Goal: Information Seeking & Learning: Learn about a topic

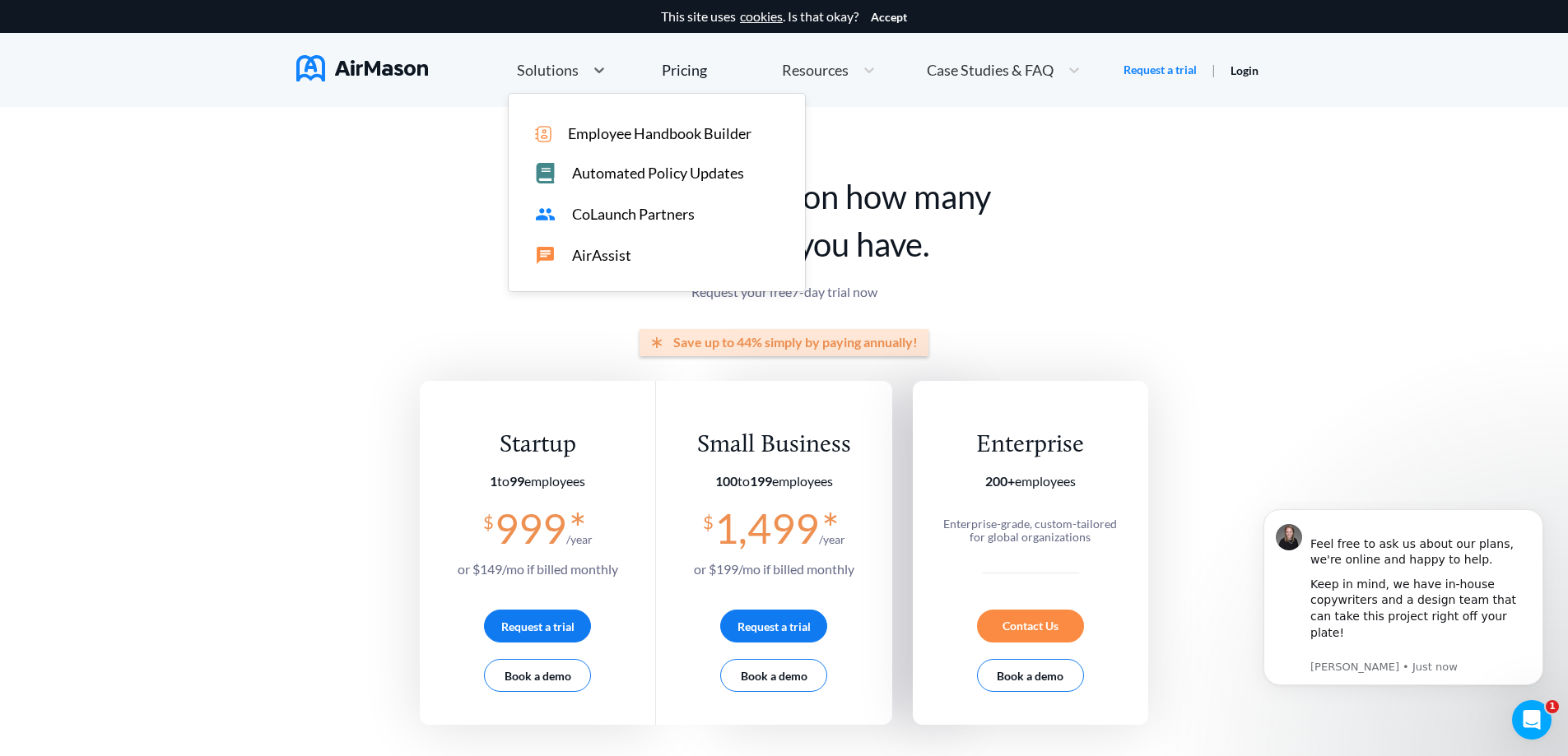
click at [559, 59] on div "Solutions" at bounding box center [562, 70] width 105 height 36
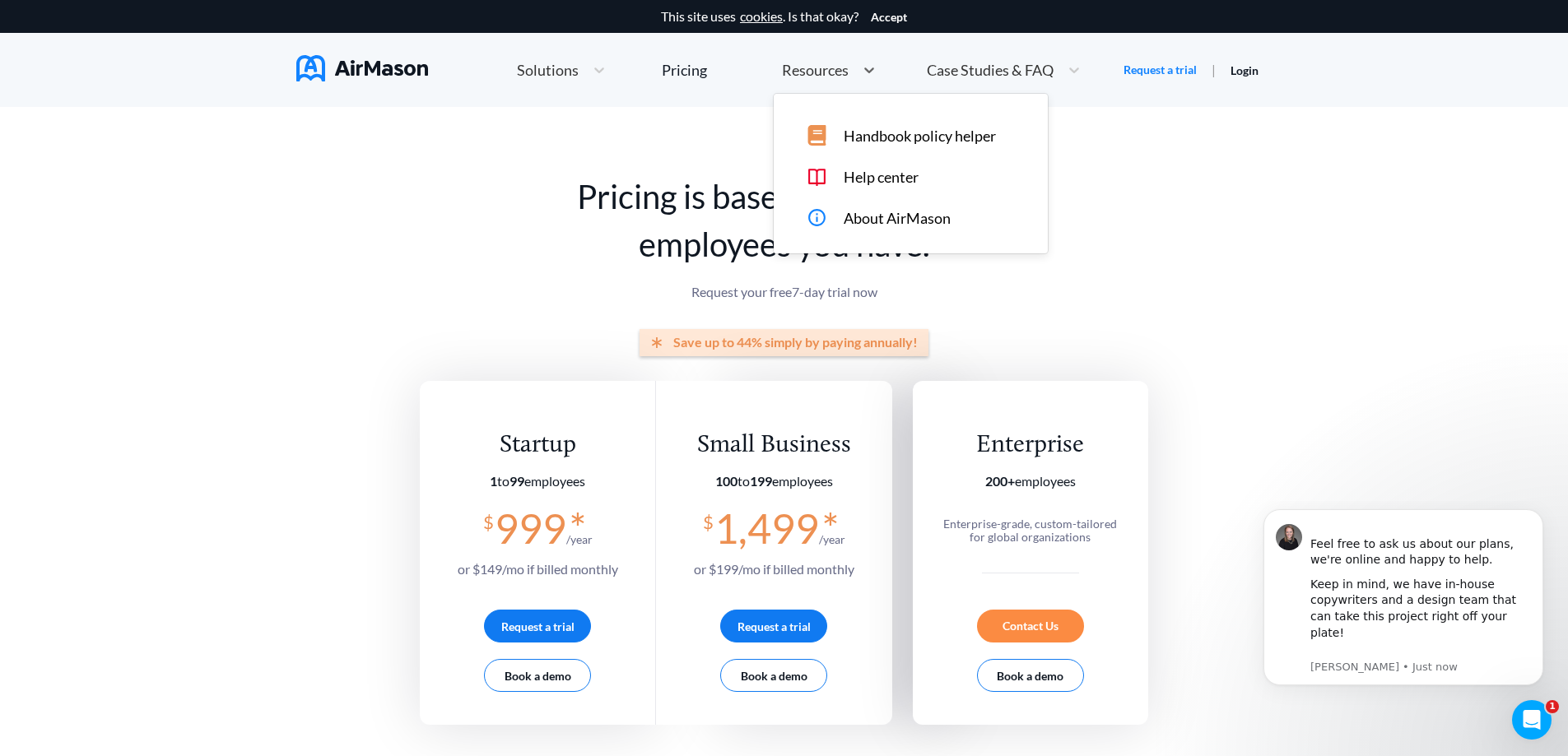
click at [836, 69] on span "Resources" at bounding box center [815, 69] width 66 height 15
click at [842, 132] on div "Handbook policy helper" at bounding box center [922, 135] width 231 height 21
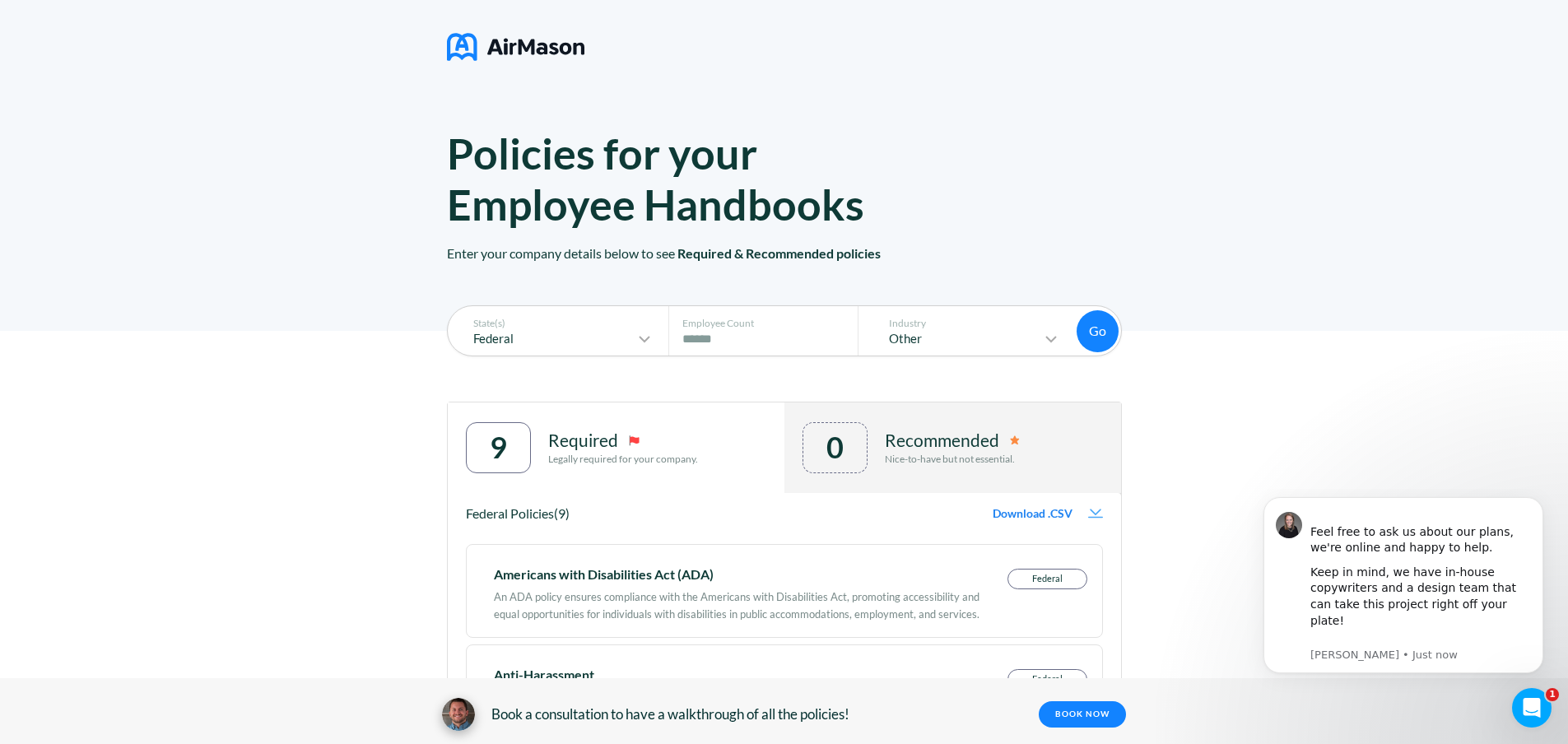
scroll to position [82, 0]
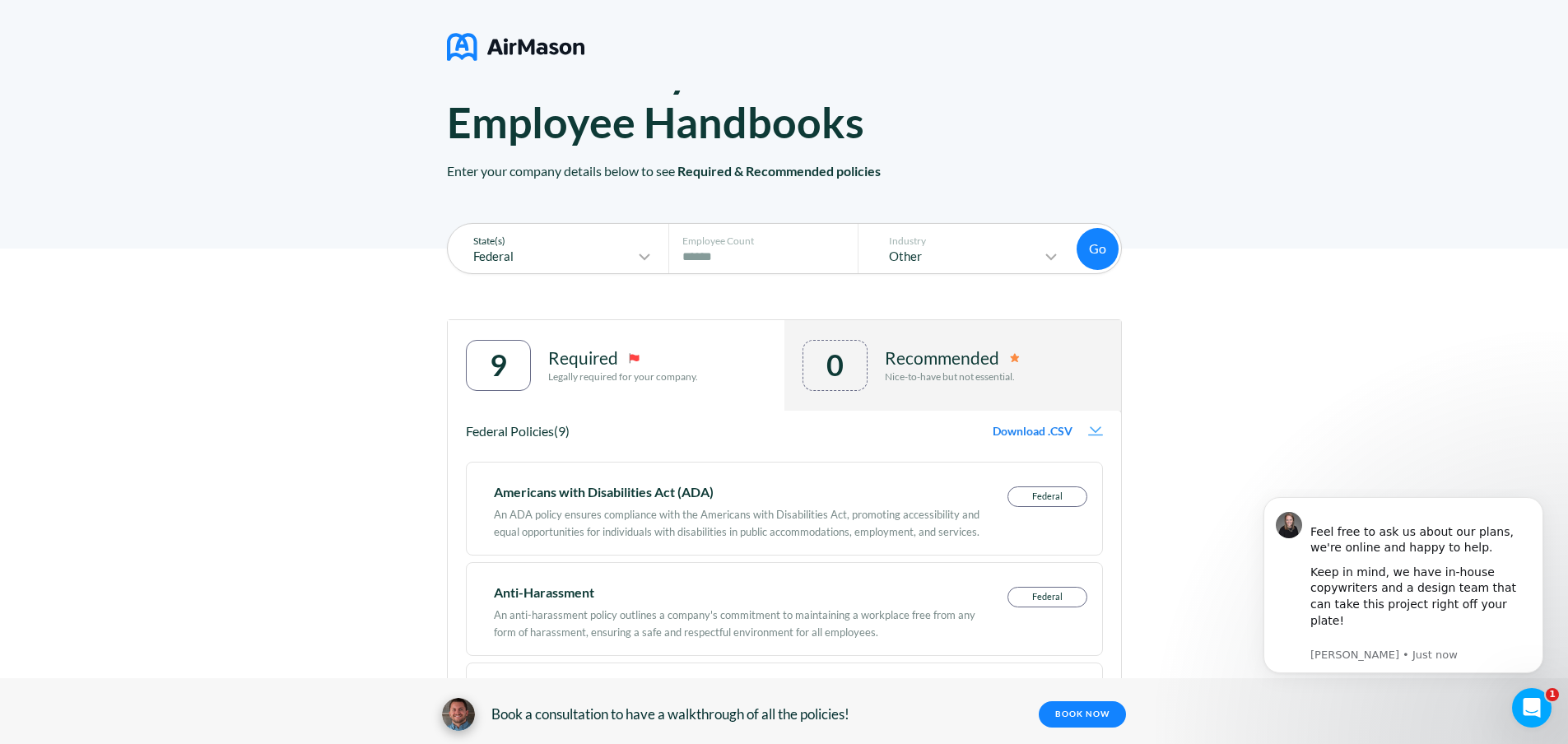
click at [646, 259] on icon at bounding box center [644, 257] width 20 height 20
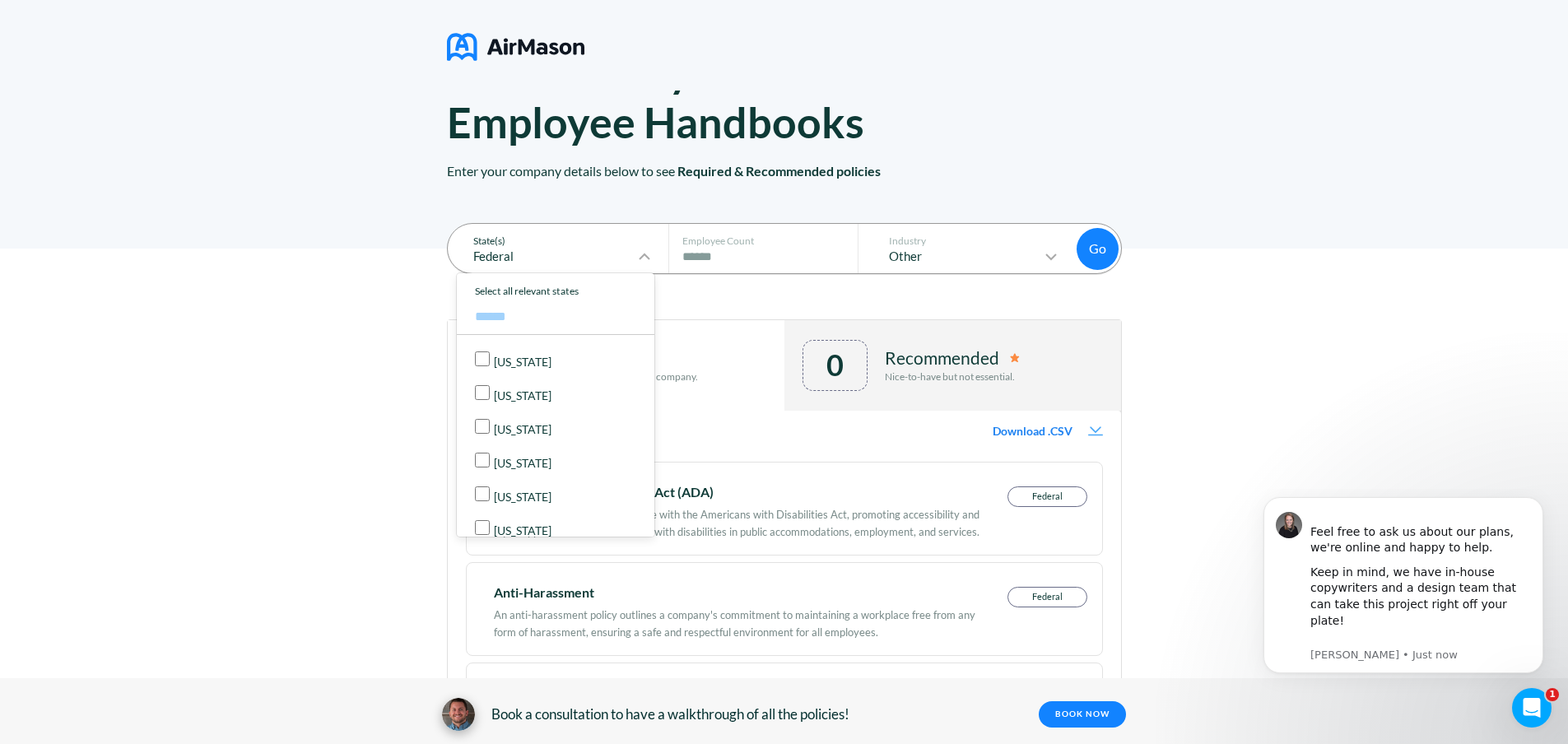
scroll to position [987, 0]
click at [527, 487] on p "New York" at bounding box center [523, 481] width 58 height 13
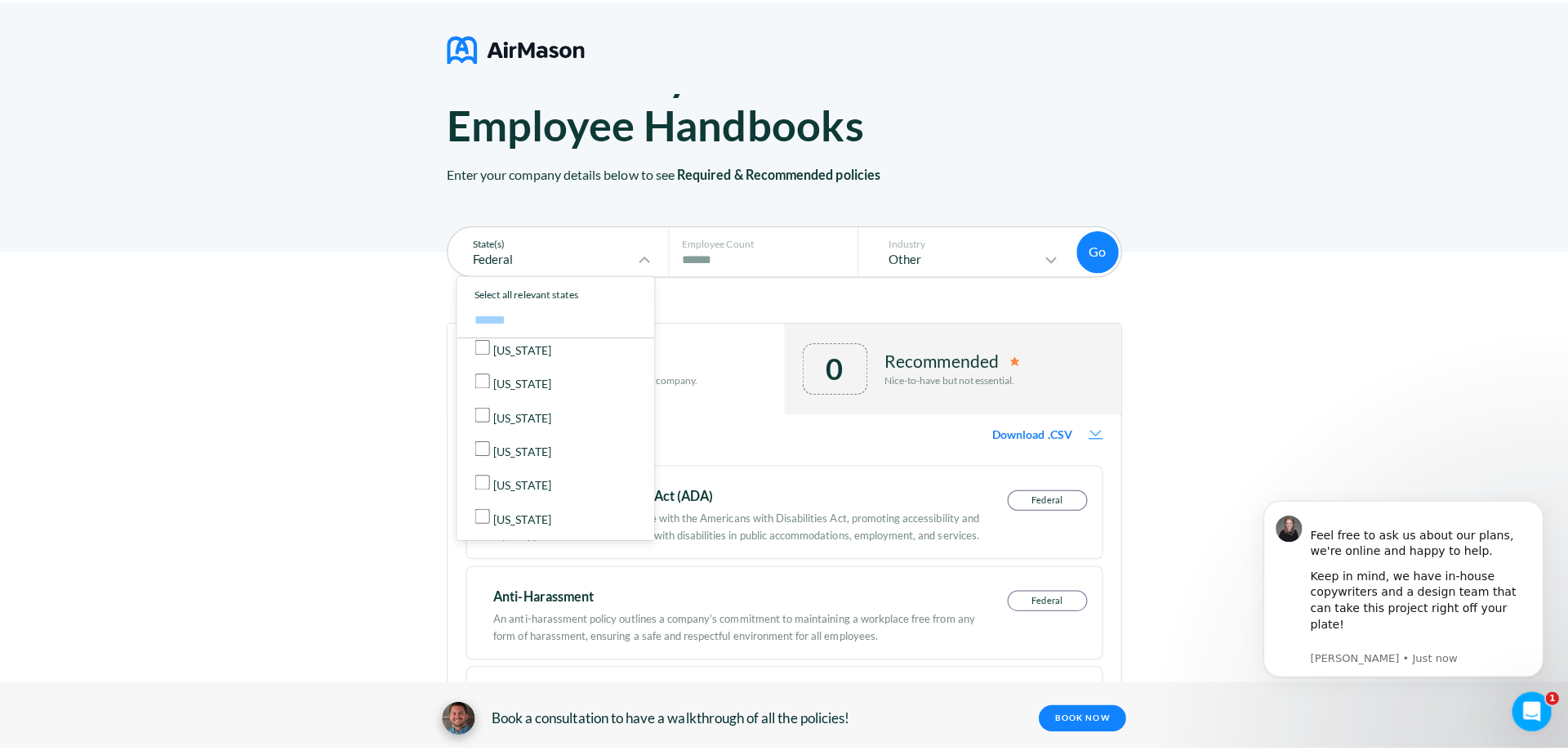
scroll to position [0, 0]
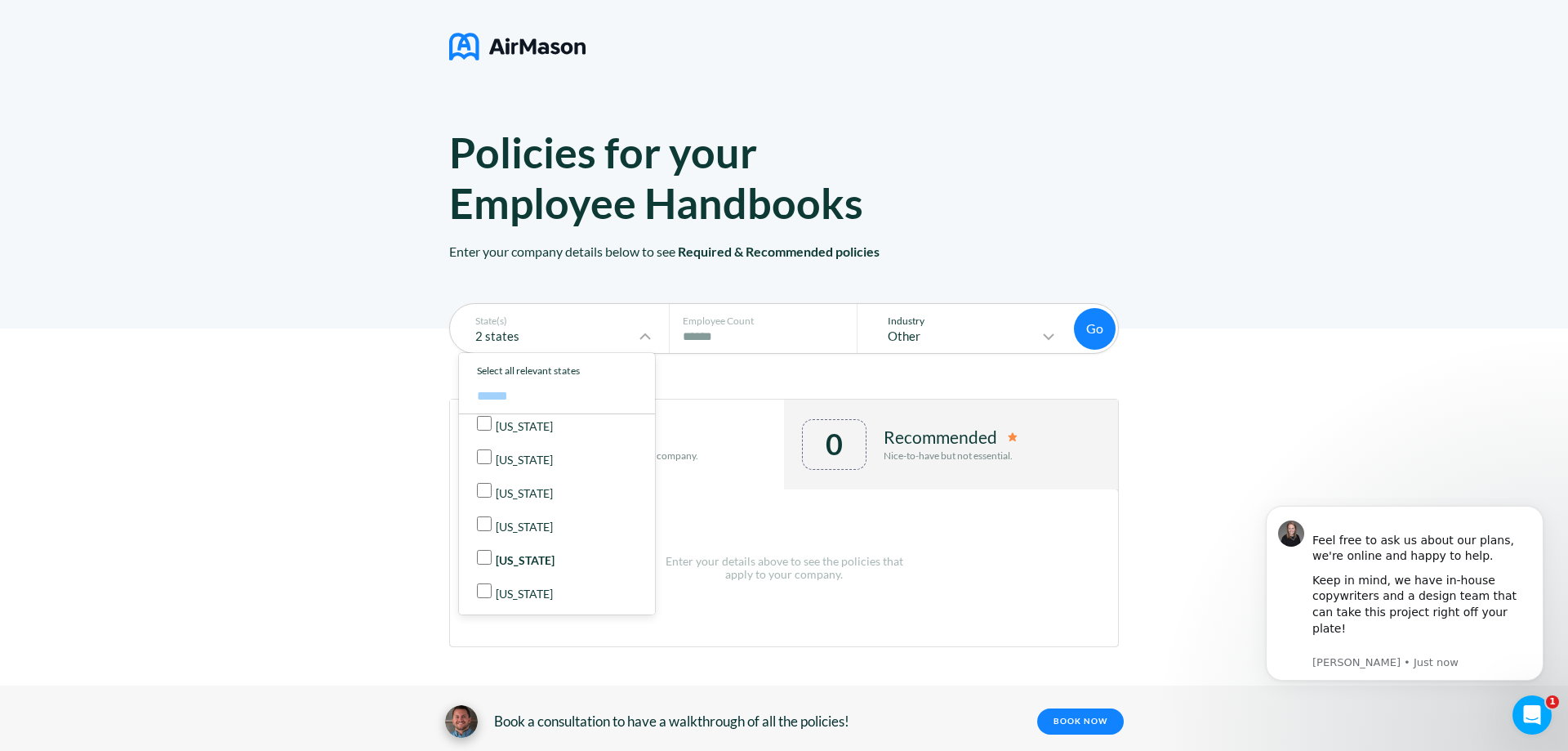
click at [1034, 332] on p "Other" at bounding box center [955, 336] width 167 height 14
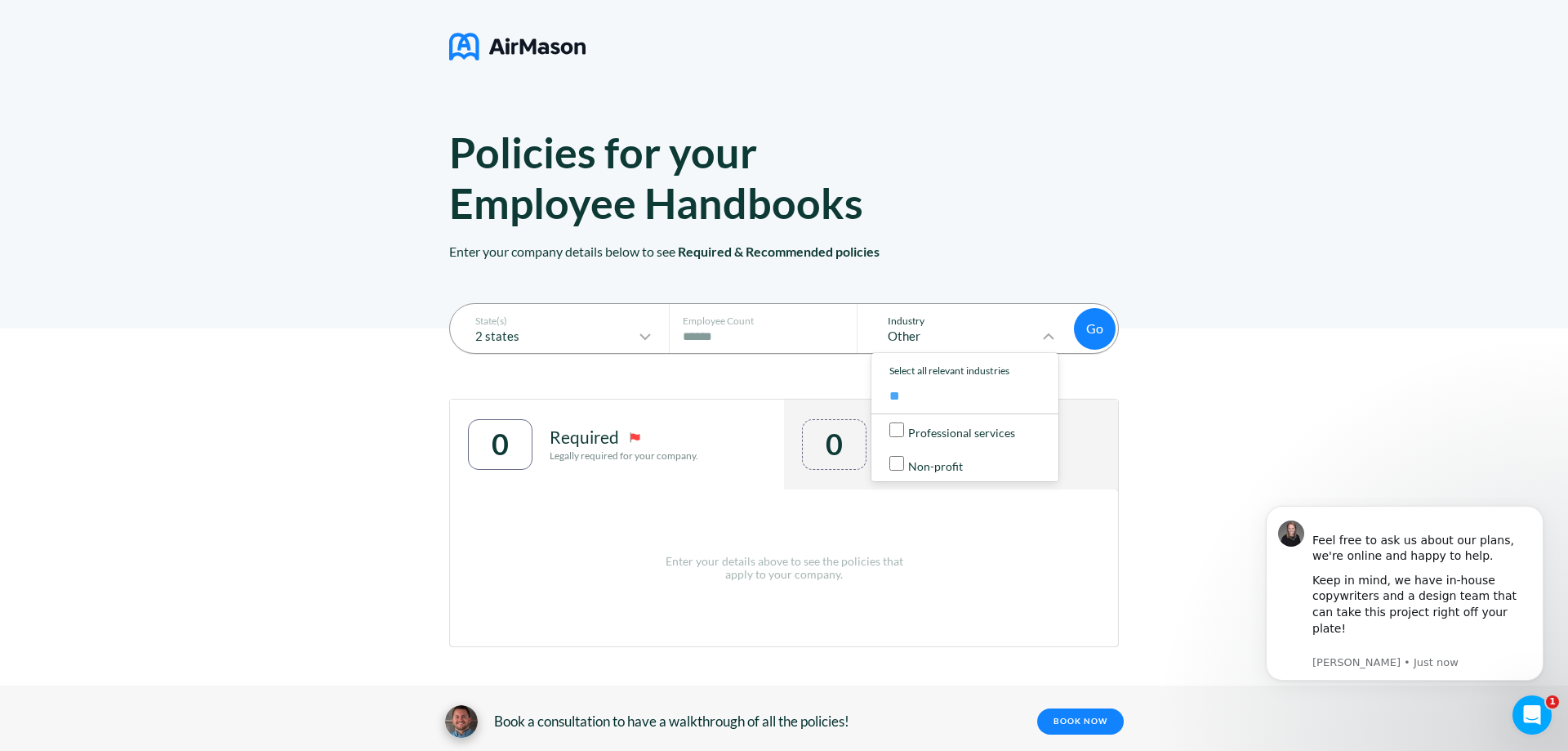
type input "*"
click at [1183, 409] on div "State(s) 2 states Employee Count # of Employees **** Industry Other Select all …" at bounding box center [784, 536] width 1568 height 417
click at [657, 330] on div "State(s) 2 states" at bounding box center [556, 329] width 204 height 49
click at [647, 337] on icon at bounding box center [645, 336] width 10 height 5
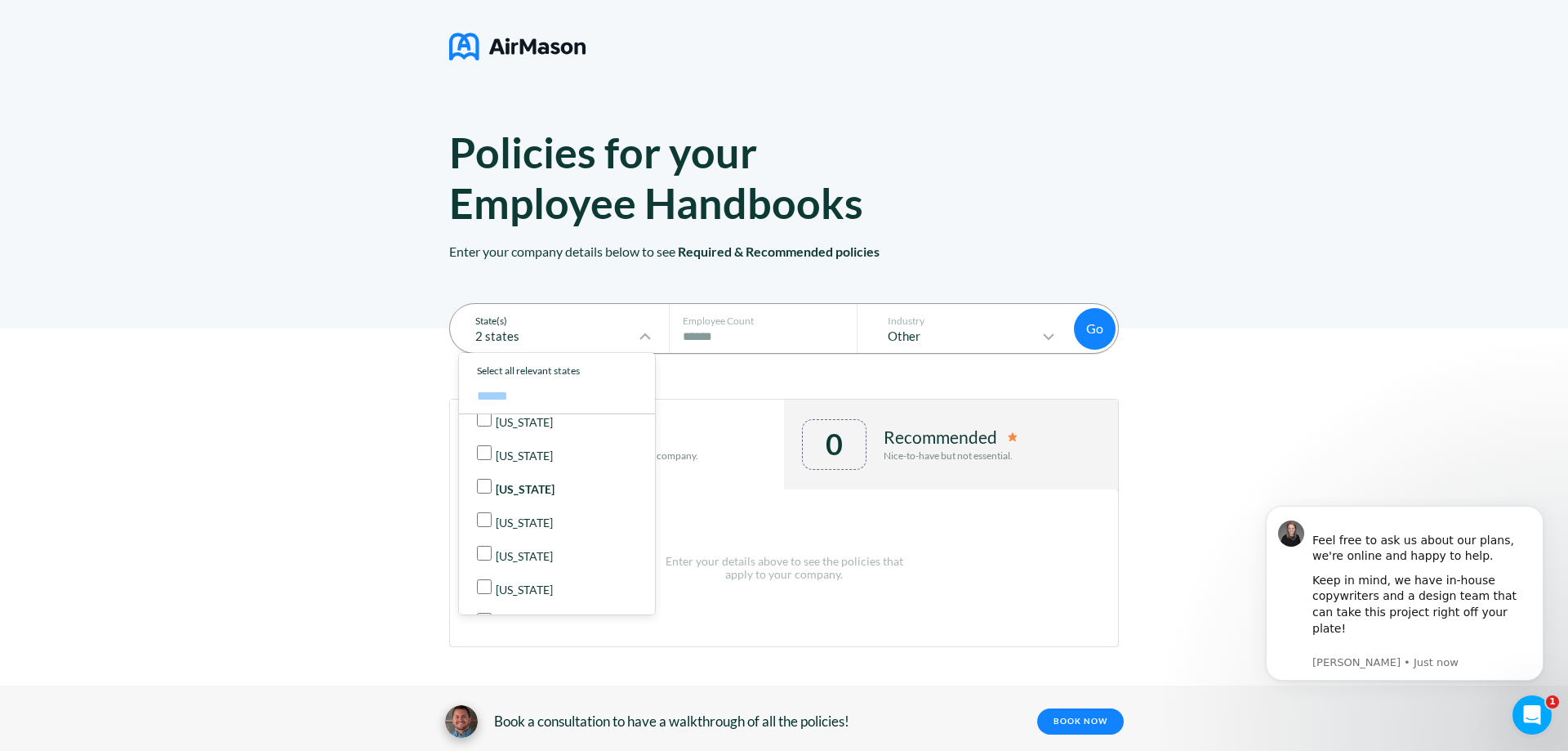
scroll to position [1062, 0]
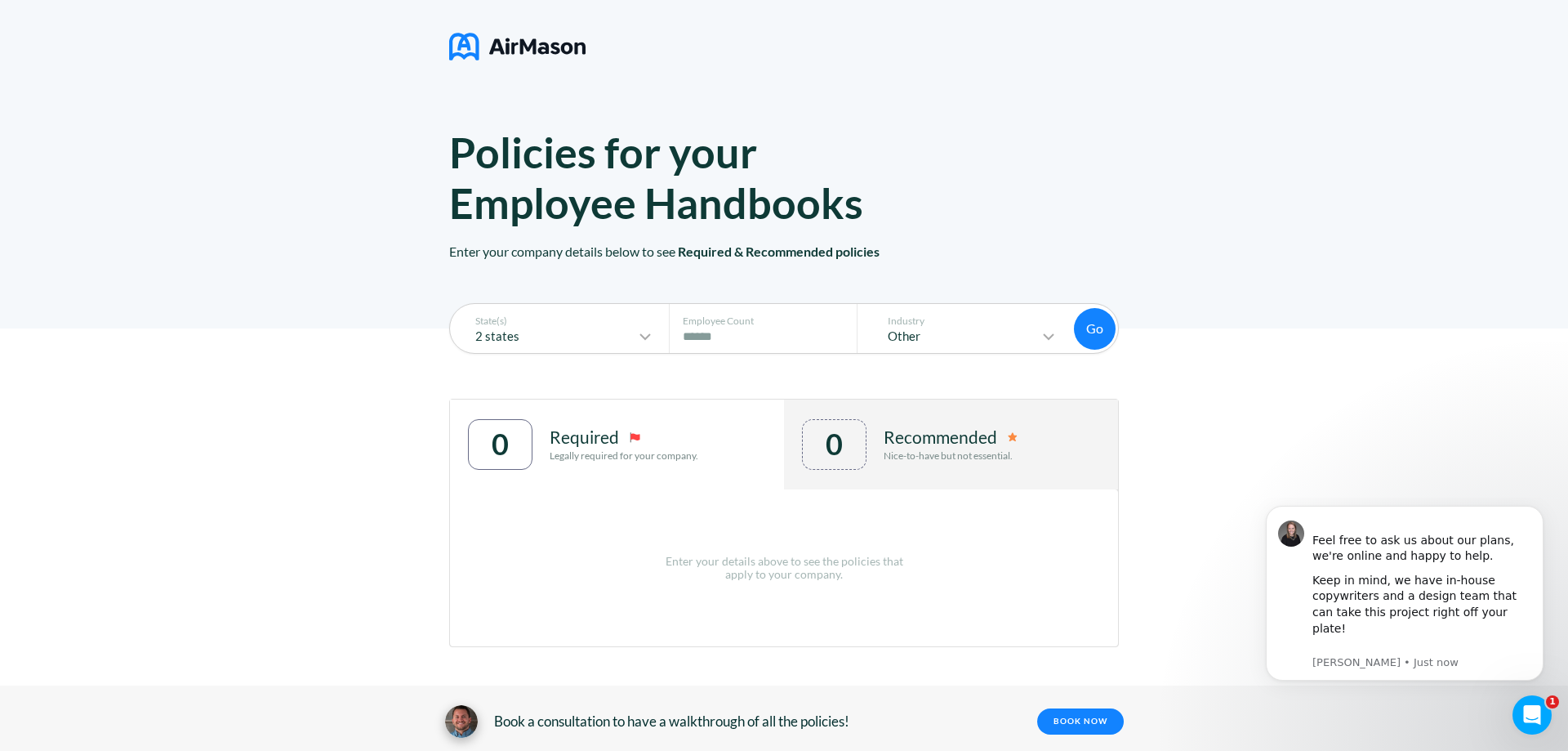
click at [1302, 447] on div "State(s) 2 states Employee Count # of Employees **** Industry Other Go Go 0 Req…" at bounding box center [784, 536] width 1568 height 417
click at [1036, 331] on p "Other" at bounding box center [955, 336] width 167 height 14
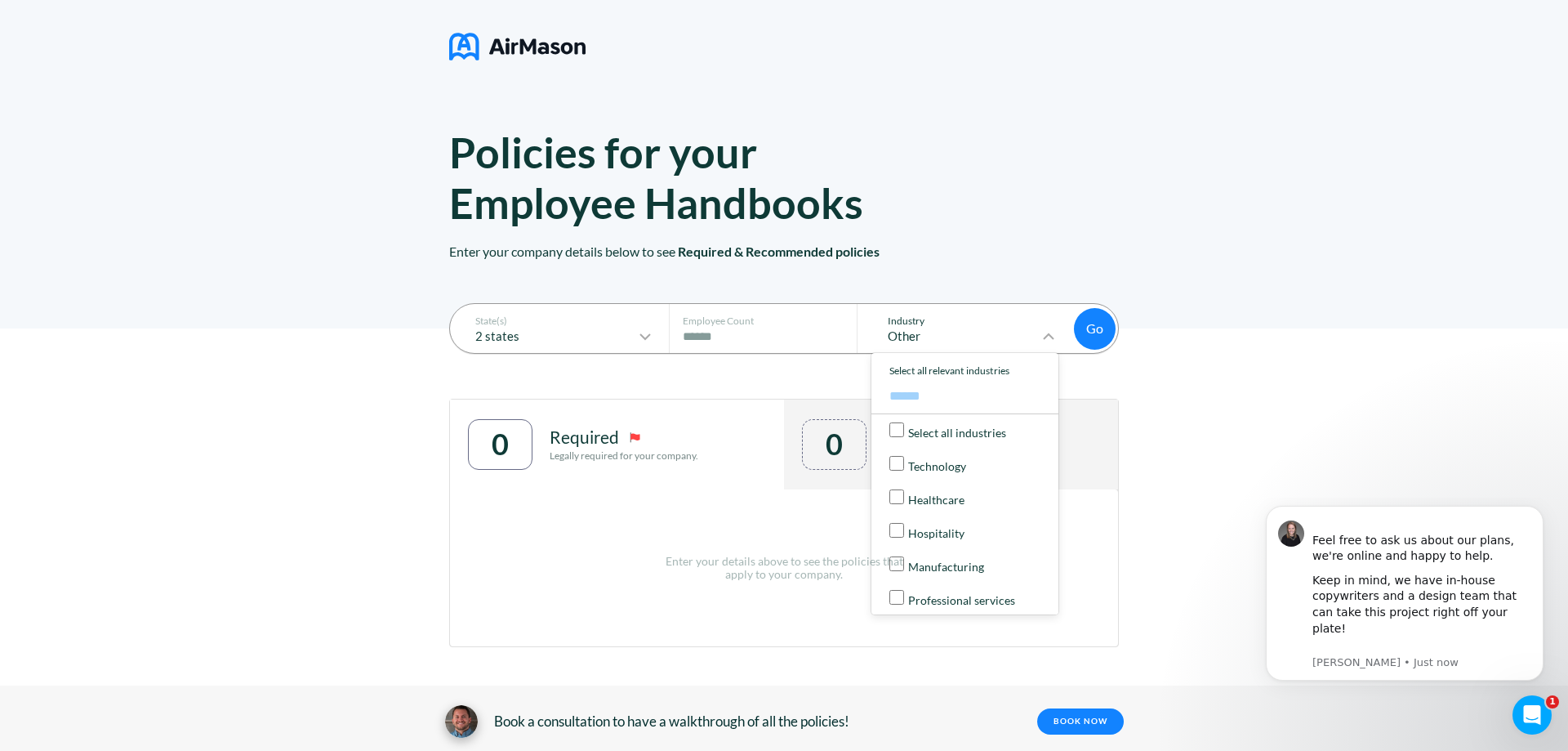
click at [1017, 430] on div "Select all industries" at bounding box center [969, 431] width 161 height 17
click at [985, 431] on p "Select all industries" at bounding box center [957, 433] width 98 height 13
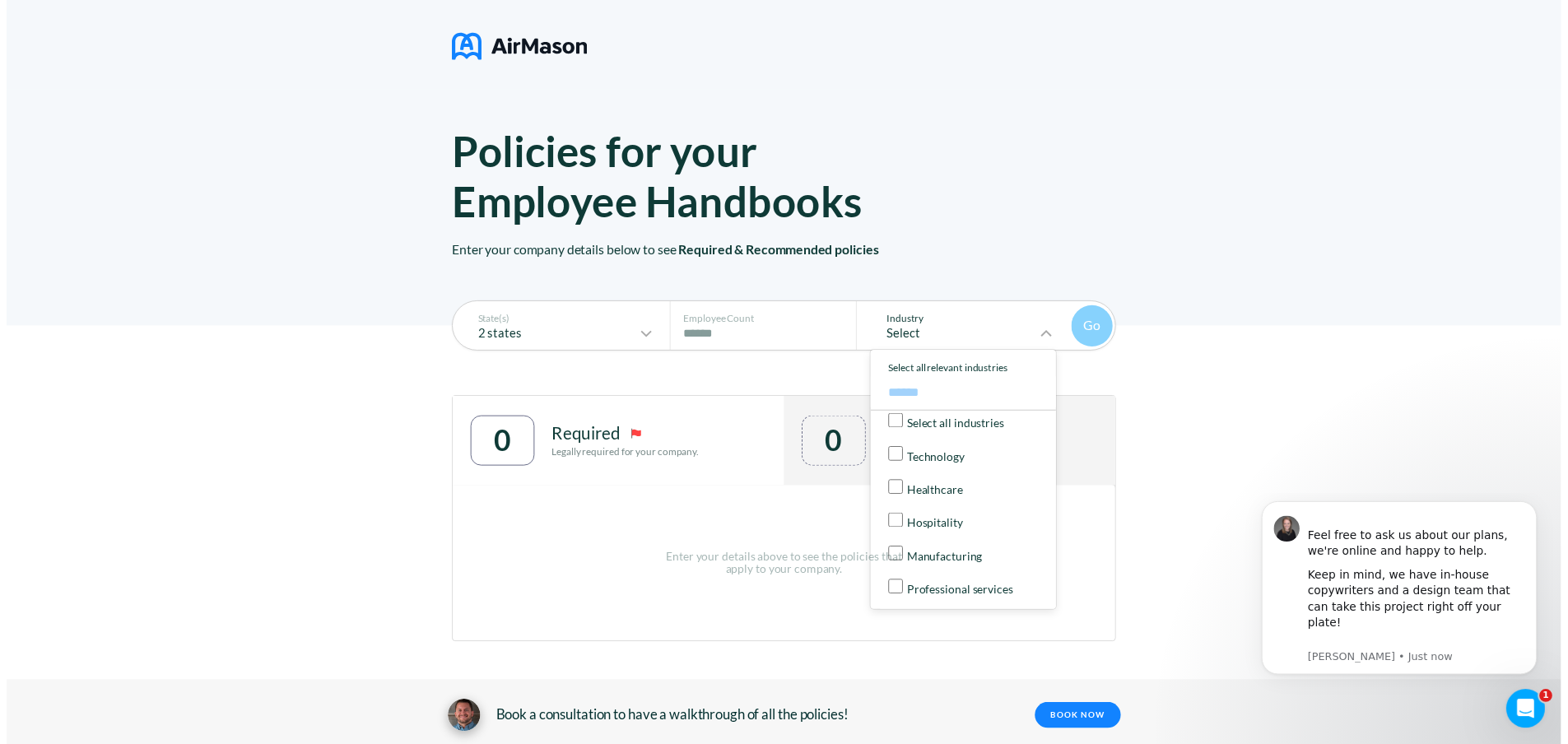
scroll to position [0, 0]
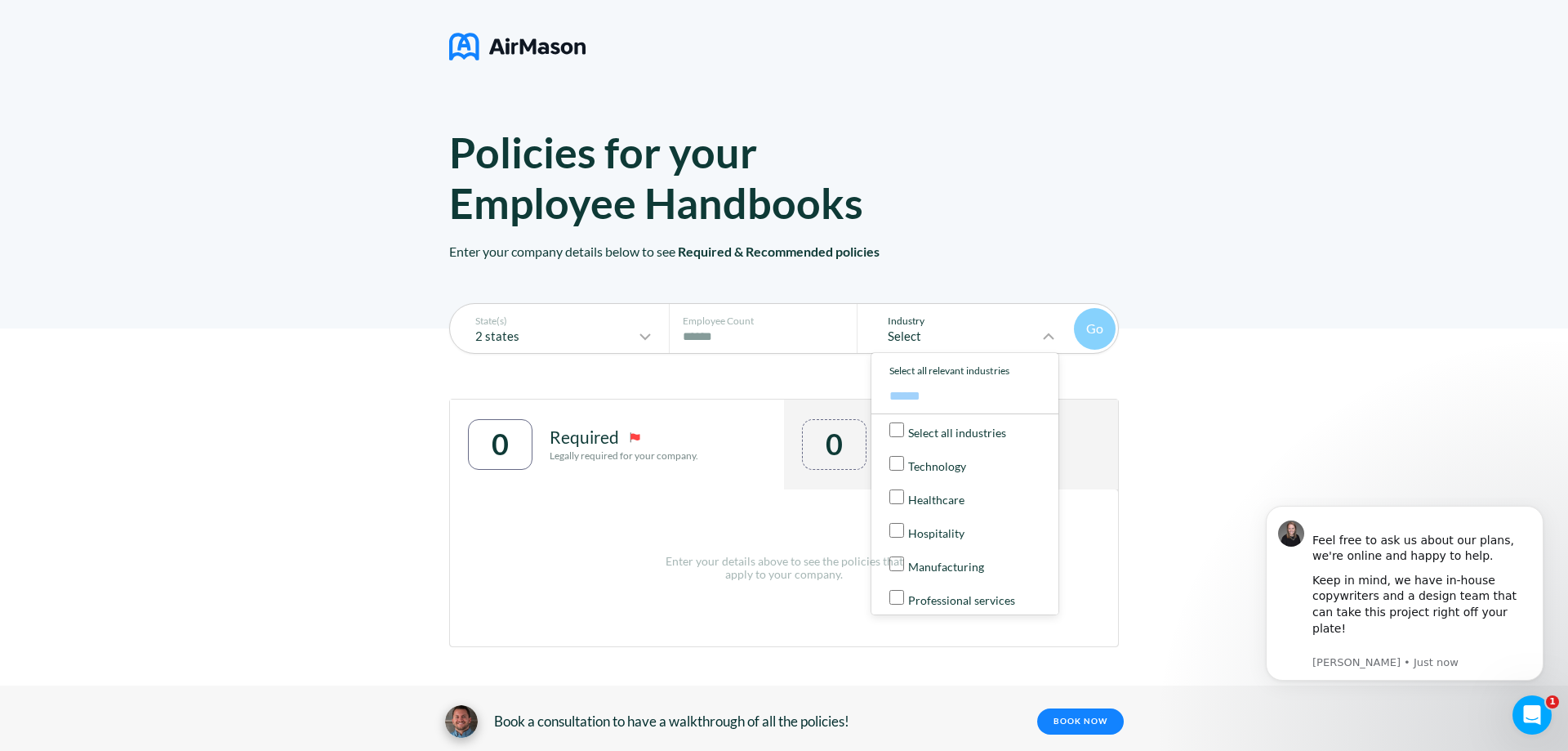
click at [971, 440] on p "Select all industries" at bounding box center [957, 433] width 98 height 13
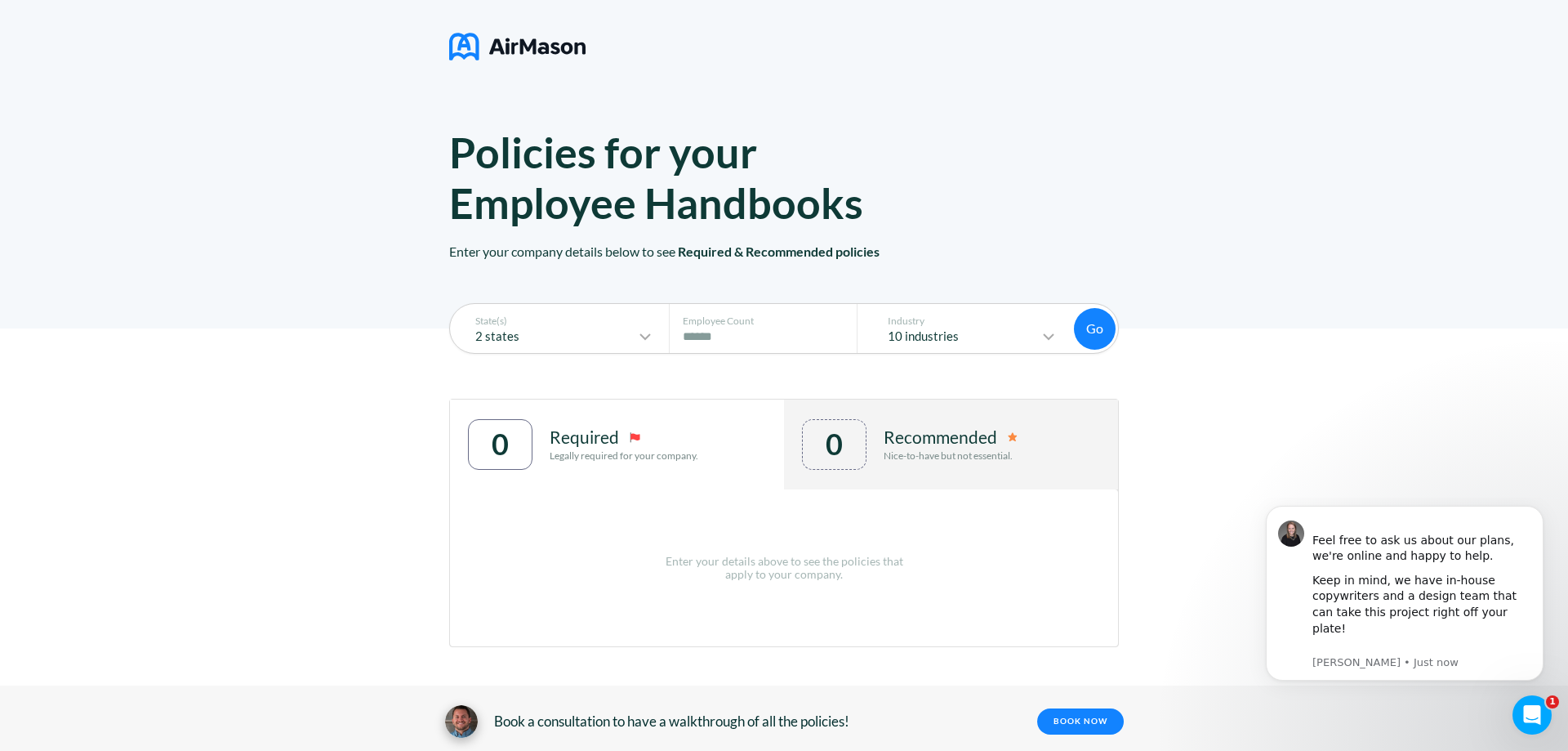
click at [1109, 324] on button "Go" at bounding box center [1095, 329] width 41 height 41
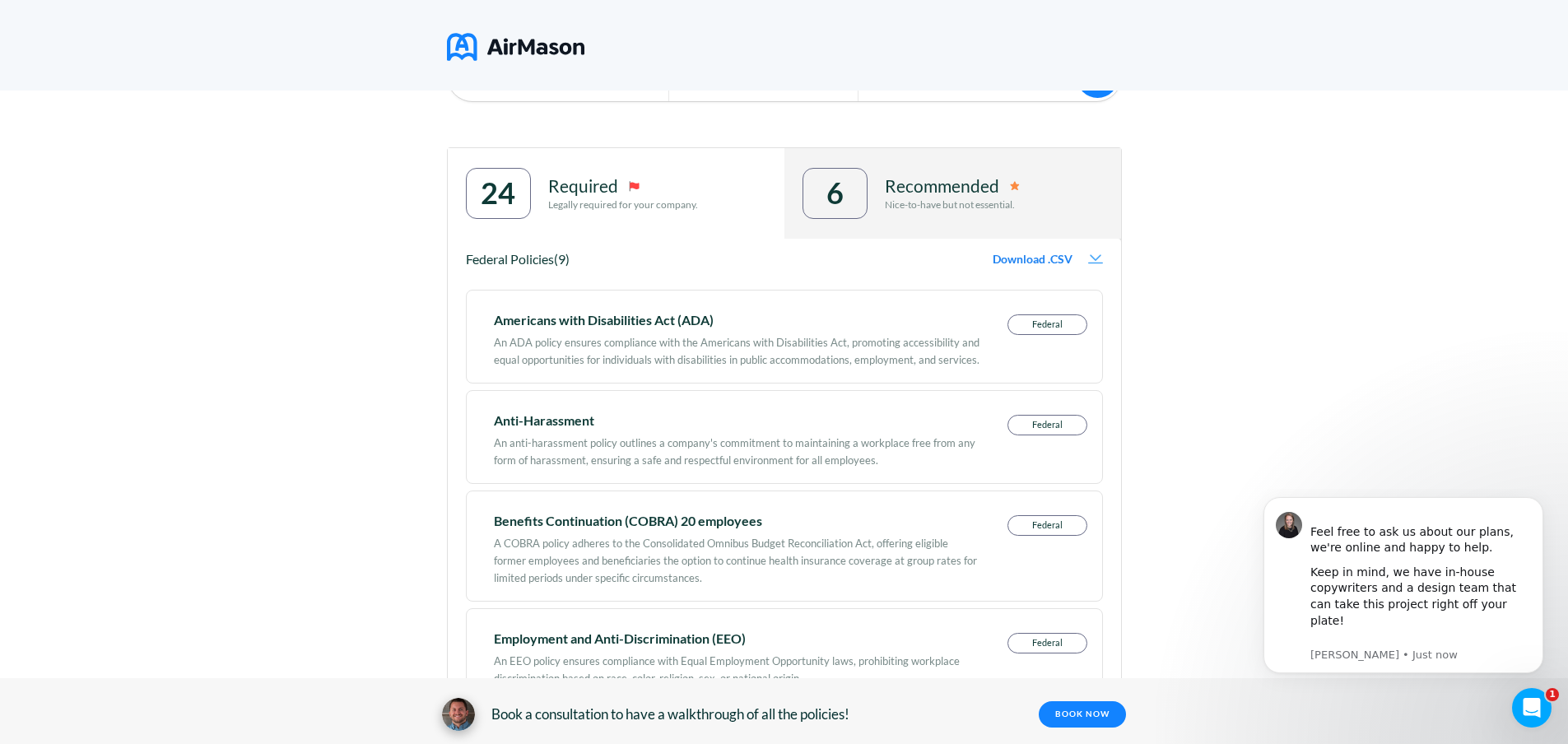
scroll to position [247, 0]
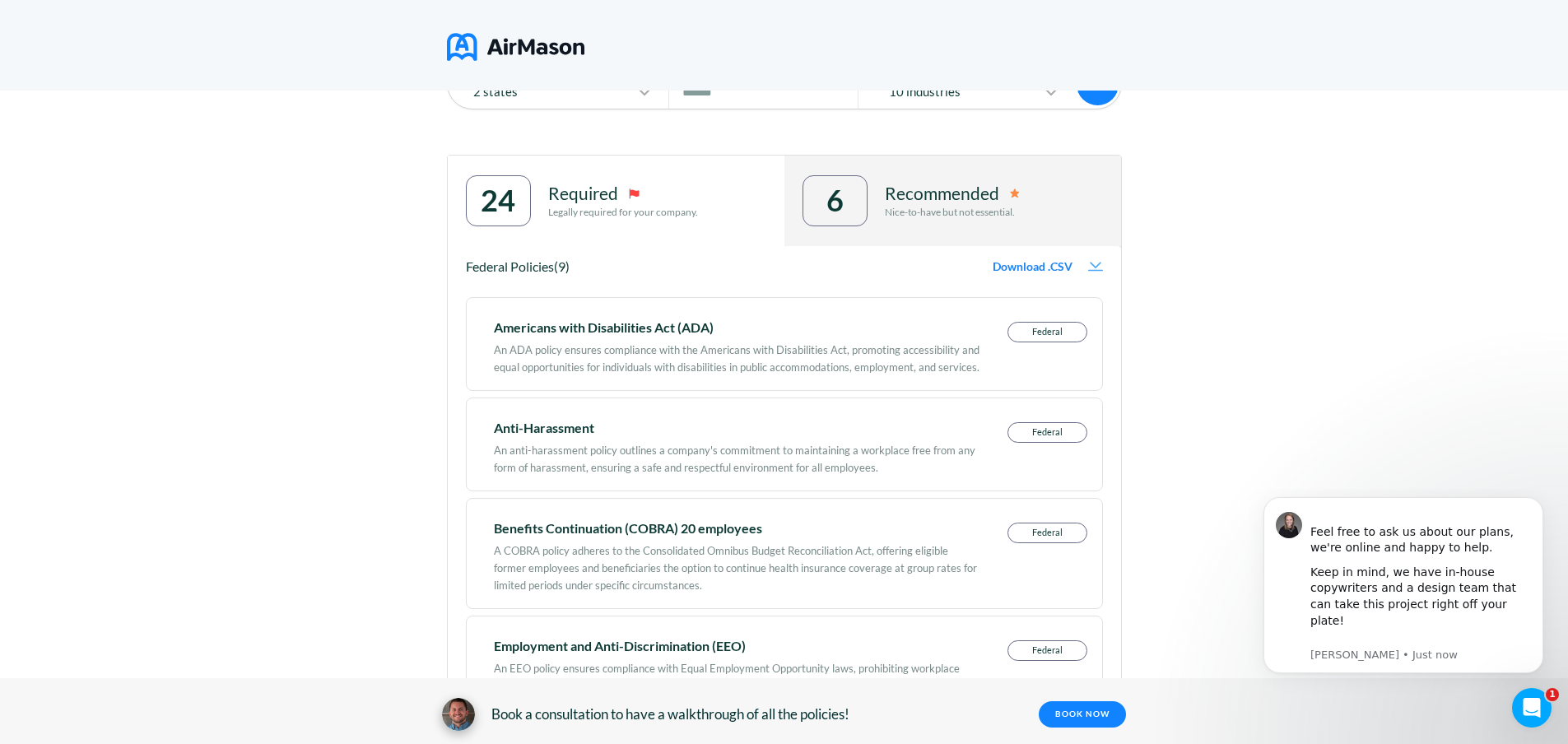
click at [944, 236] on div "6 Recommended Nice-to-have but not essential." at bounding box center [952, 200] width 336 height 90
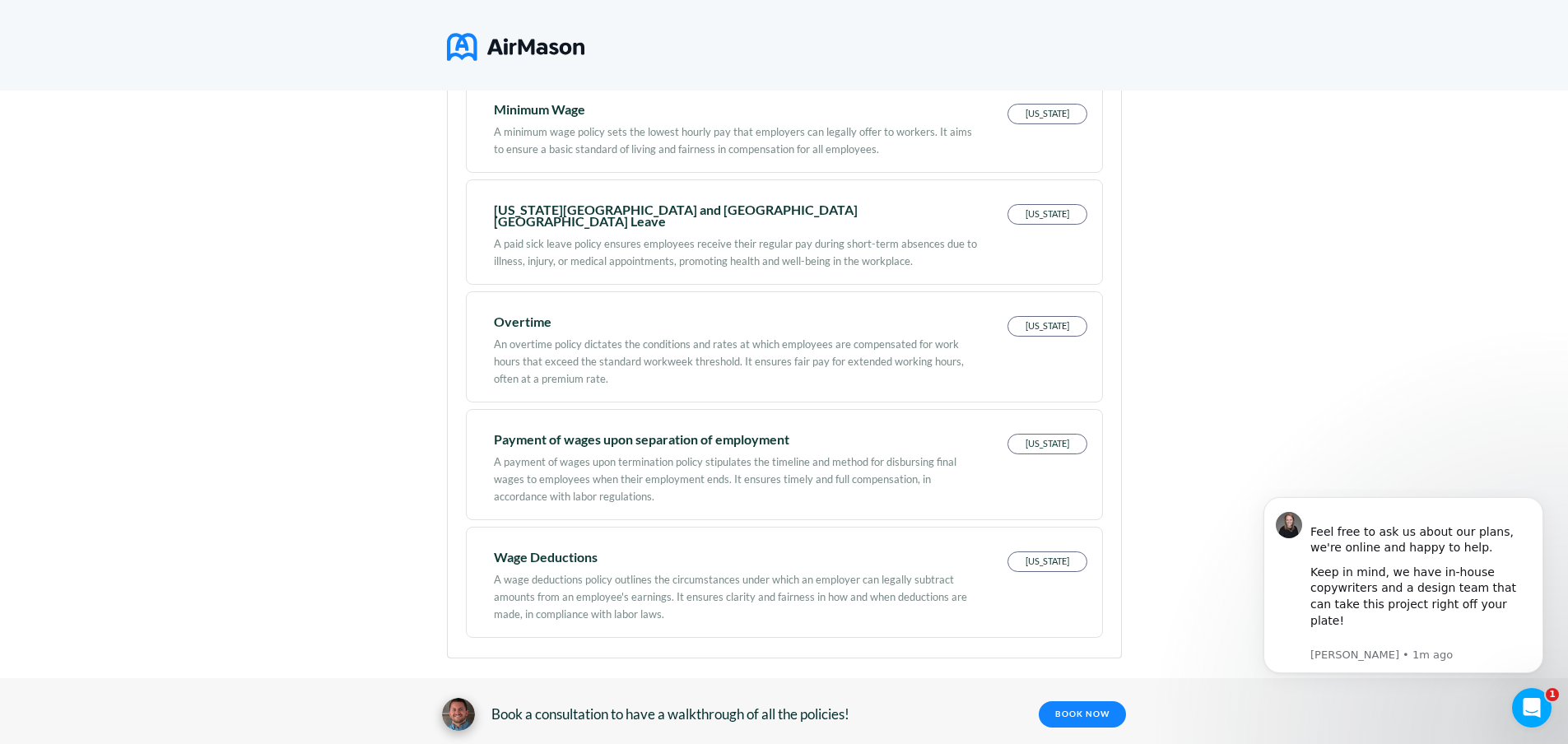
scroll to position [584, 0]
drag, startPoint x: 880, startPoint y: 567, endPoint x: 730, endPoint y: 585, distance: 151.1
click at [730, 585] on div "A wage deductions policy outlines the circumstances under which an employer can…" at bounding box center [737, 591] width 486 height 61
drag, startPoint x: 720, startPoint y: 576, endPoint x: 882, endPoint y: 583, distance: 162.2
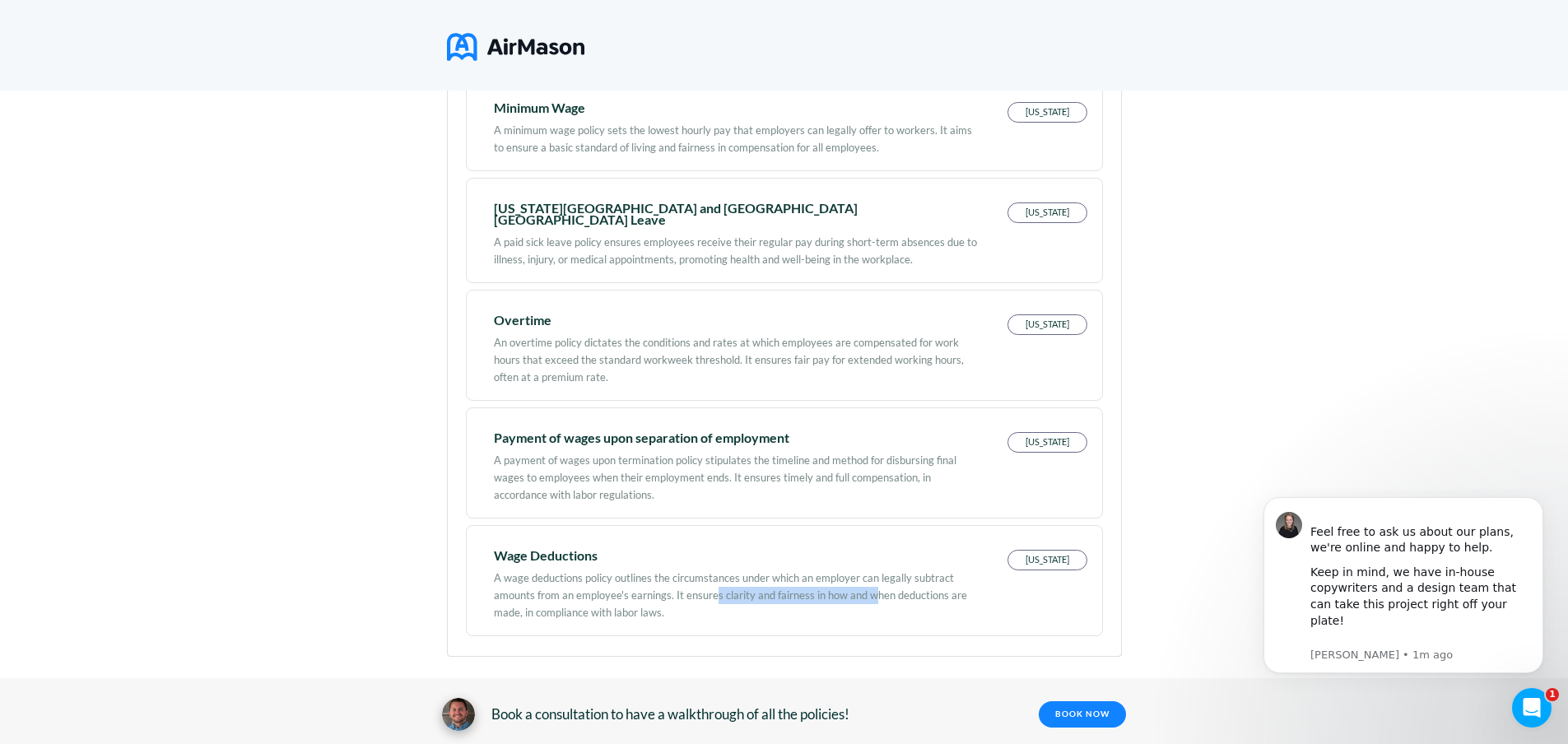
click at [876, 581] on div "A wage deductions policy outlines the circumstances under which an employer can…" at bounding box center [737, 591] width 486 height 61
click at [902, 584] on div "A wage deductions policy outlines the circumstances under which an employer can…" at bounding box center [737, 591] width 486 height 61
drag, startPoint x: 862, startPoint y: 585, endPoint x: 798, endPoint y: 603, distance: 66.5
click at [919, 587] on div "A wage deductions policy outlines the circumstances under which an employer can…" at bounding box center [737, 591] width 486 height 61
click at [764, 603] on div "A wage deductions policy outlines the circumstances under which an employer can…" at bounding box center [737, 591] width 486 height 61
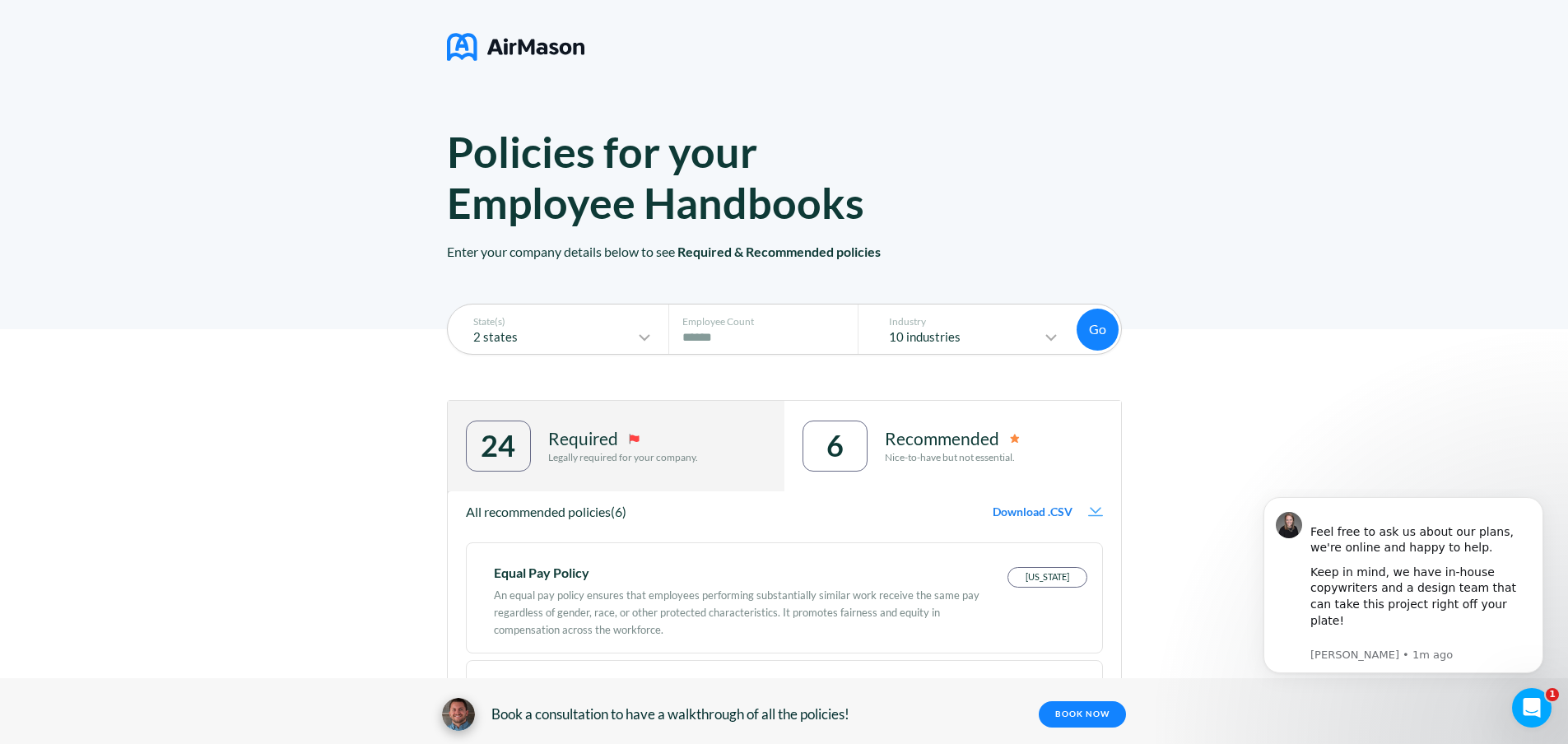
scroll to position [0, 0]
click at [669, 442] on div "Required" at bounding box center [622, 440] width 150 height 20
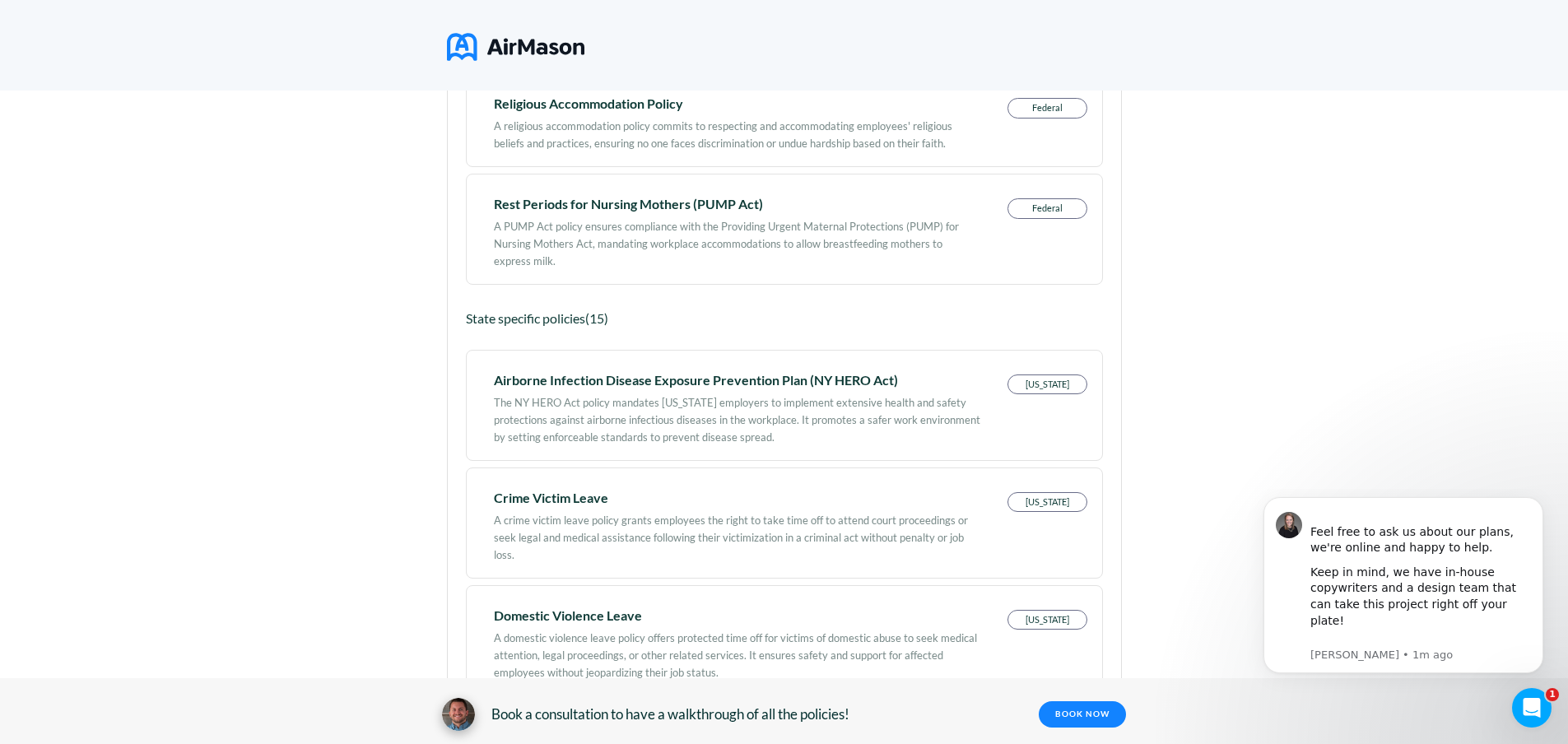
scroll to position [1234, 0]
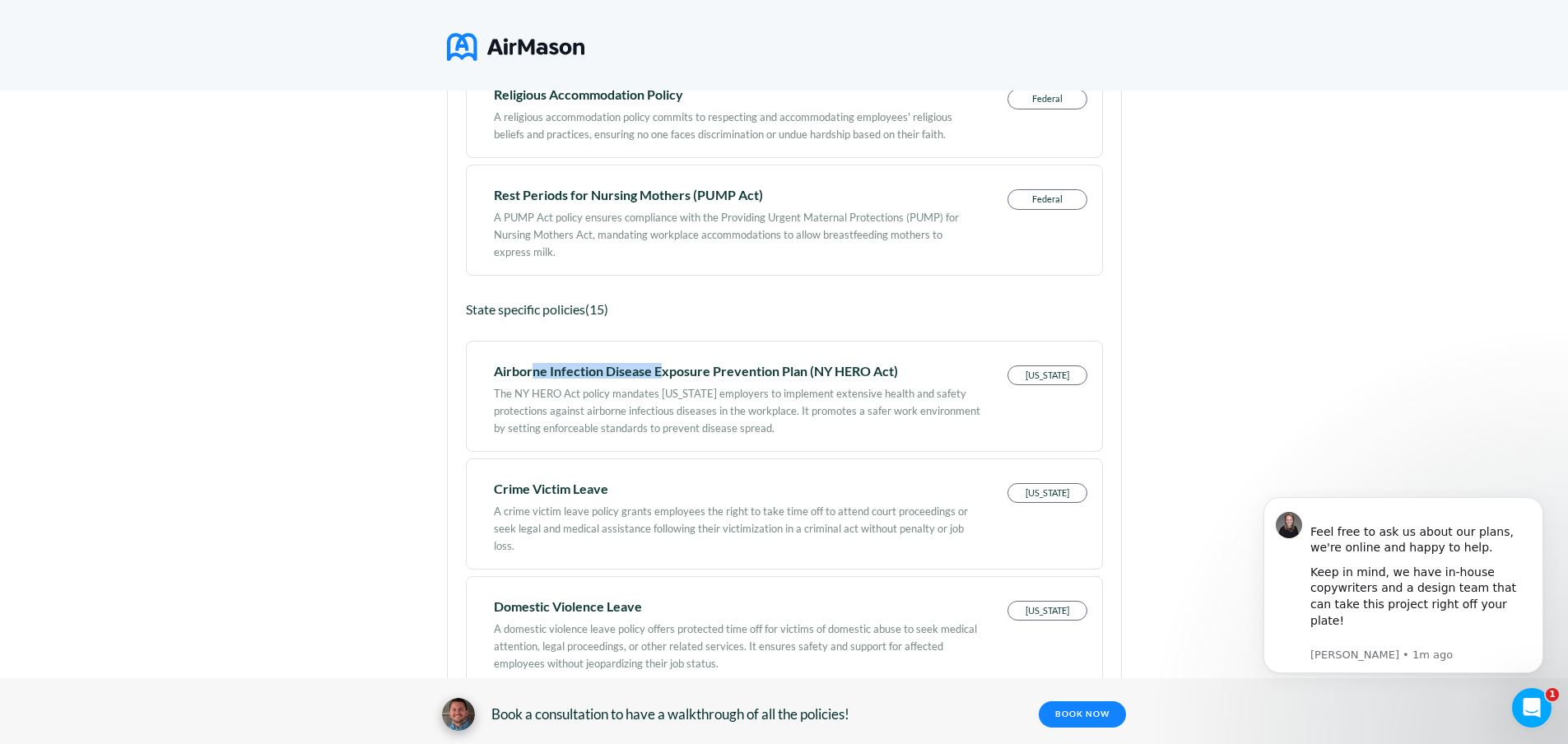
drag, startPoint x: 542, startPoint y: 369, endPoint x: 664, endPoint y: 376, distance: 122.2
click at [664, 376] on div "Airborne Infection Disease Exposure Prevention Plan (NY HERO Act)" at bounding box center [737, 371] width 486 height 12
click at [674, 376] on div "Airborne Infection Disease Exposure Prevention Plan (NY HERO Act)" at bounding box center [737, 371] width 486 height 12
drag, startPoint x: 678, startPoint y: 370, endPoint x: 863, endPoint y: 382, distance: 185.4
click at [863, 382] on div "Airborne Infection Disease Exposure Prevention Plan (NY HERO Act) The NY HERO A…" at bounding box center [737, 401] width 486 height 71
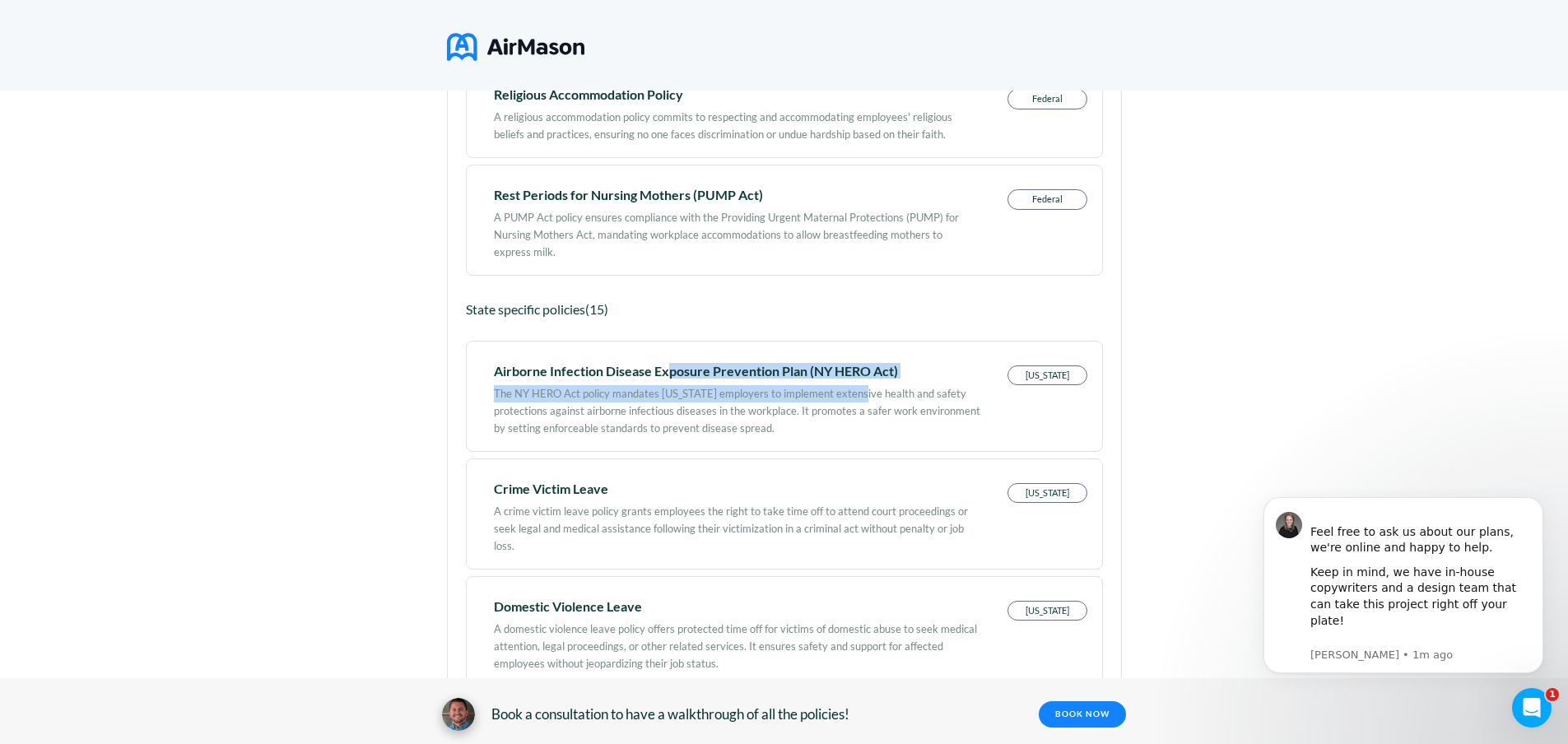
click at [867, 372] on div "Airborne Infection Disease Exposure Prevention Plan (NY HERO Act)" at bounding box center [737, 371] width 486 height 12
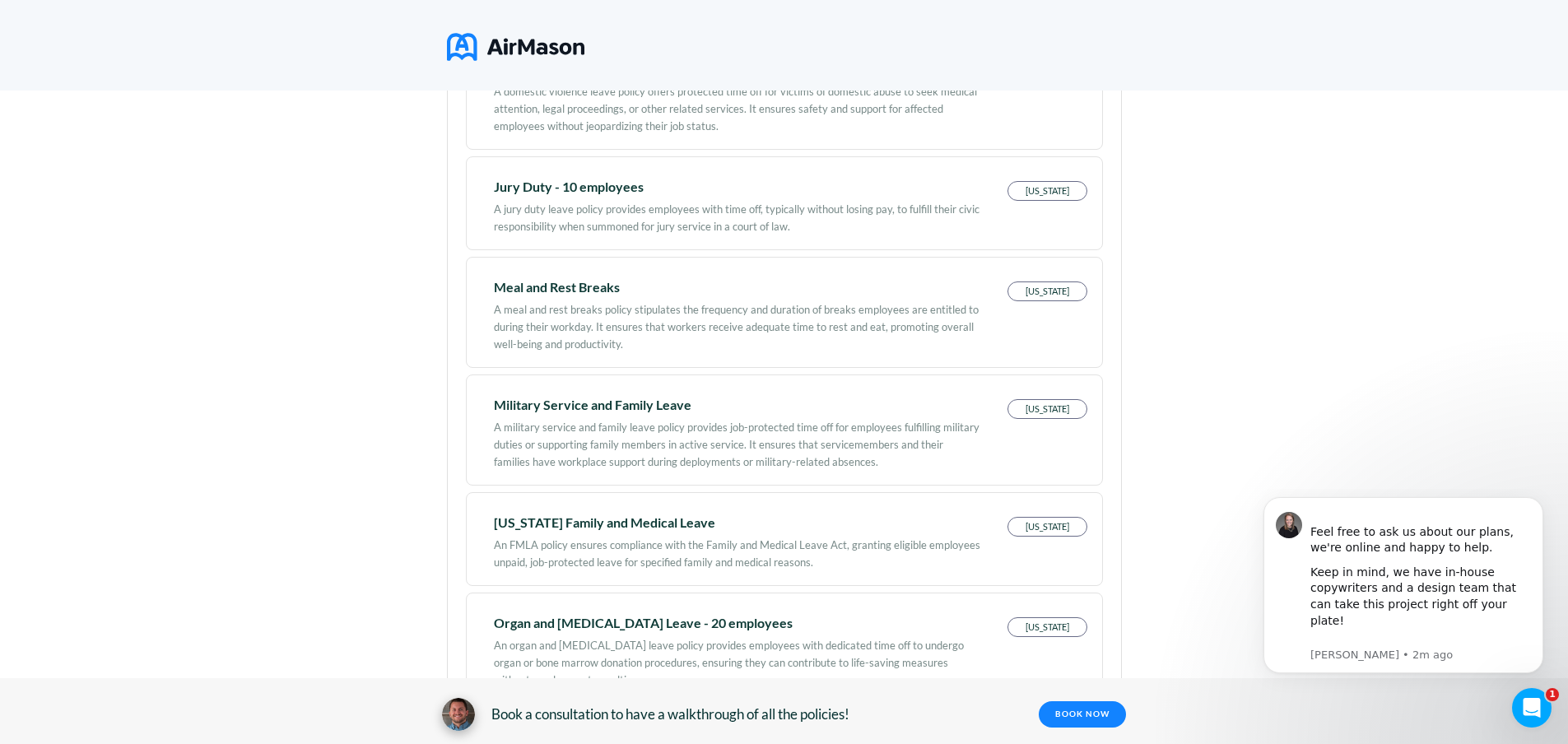
scroll to position [1810, 0]
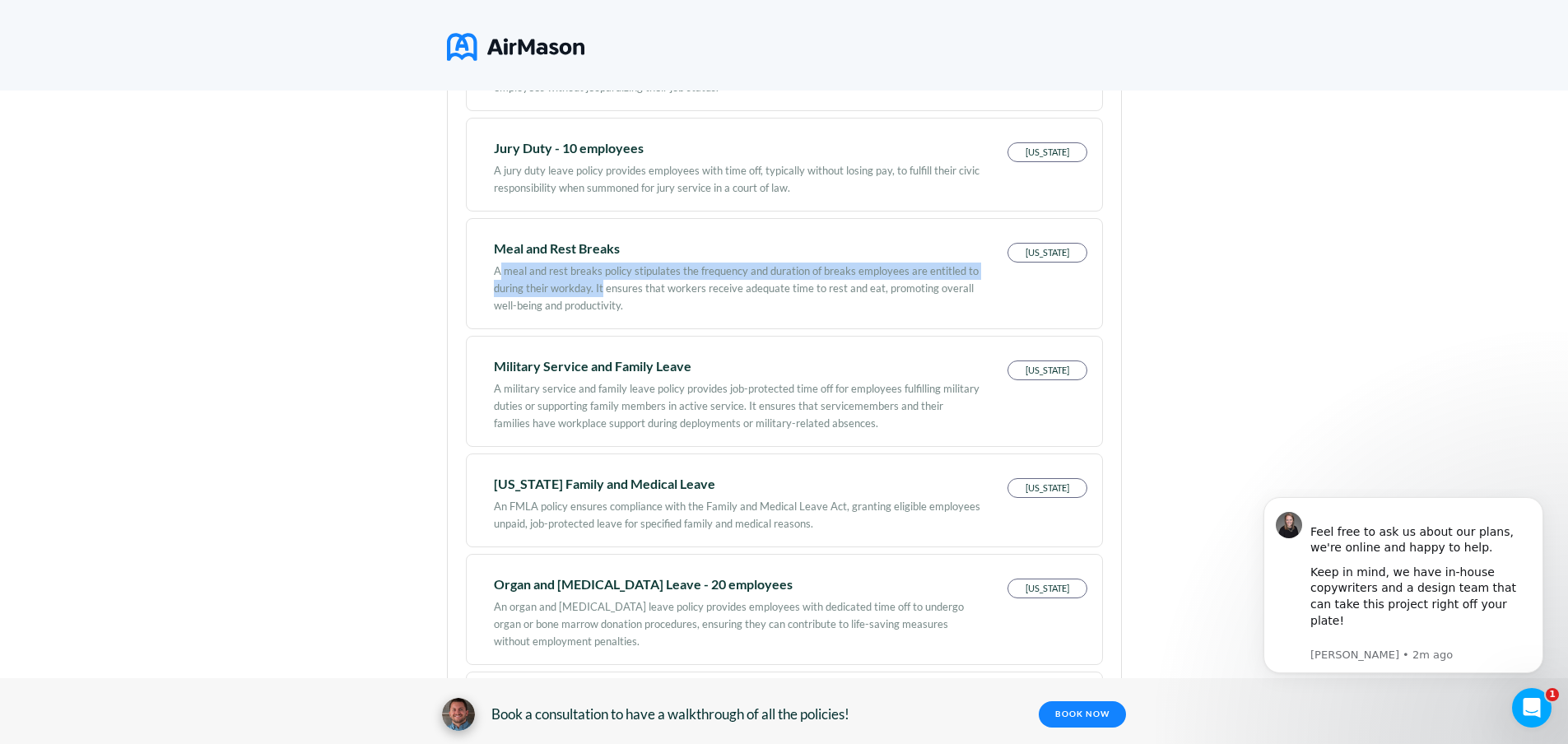
drag, startPoint x: 507, startPoint y: 257, endPoint x: 608, endPoint y: 288, distance: 105.7
click at [608, 288] on div "A meal and rest breaks policy stipulates the frequency and duration of breaks e…" at bounding box center [737, 284] width 486 height 61
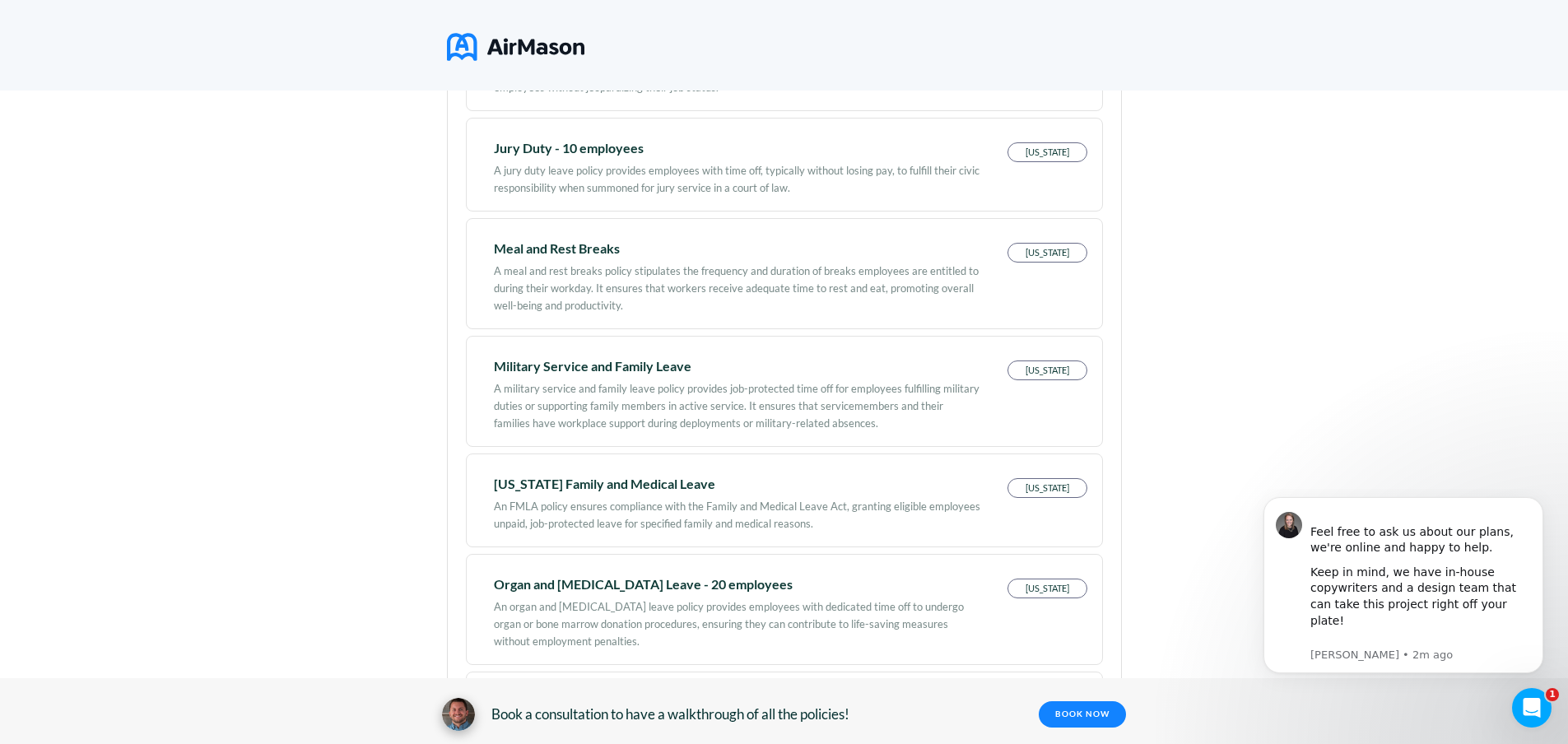
click at [626, 293] on div "A meal and rest breaks policy stipulates the frequency and duration of breaks e…" at bounding box center [737, 284] width 486 height 61
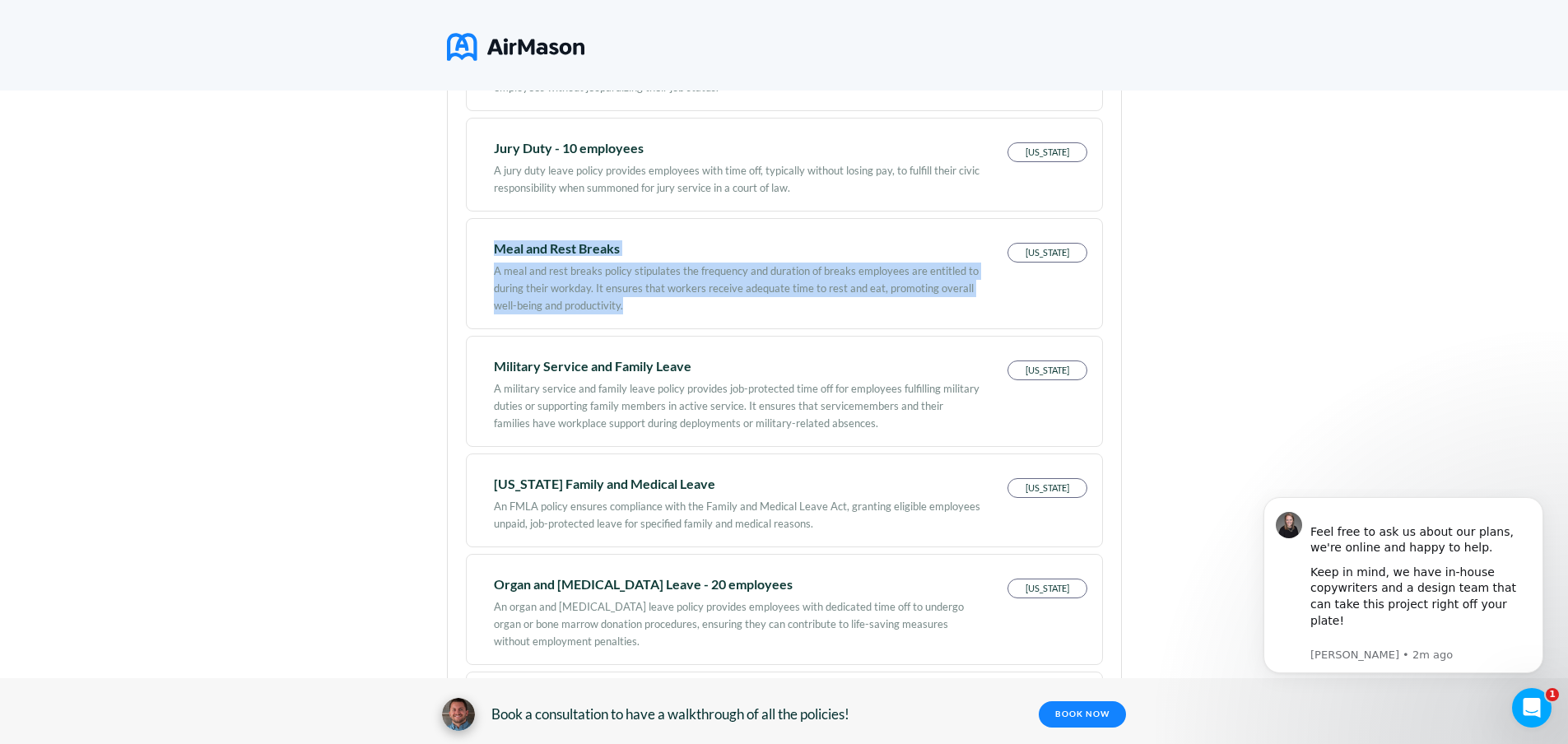
drag, startPoint x: 637, startPoint y: 310, endPoint x: 501, endPoint y: 248, distance: 149.5
click at [501, 248] on div "Meal and Rest Breaks A meal and rest breaks policy stipulates the frequency and…" at bounding box center [737, 279] width 486 height 71
click at [526, 273] on div "A meal and rest breaks policy stipulates the frequency and duration of breaks e…" at bounding box center [737, 284] width 486 height 61
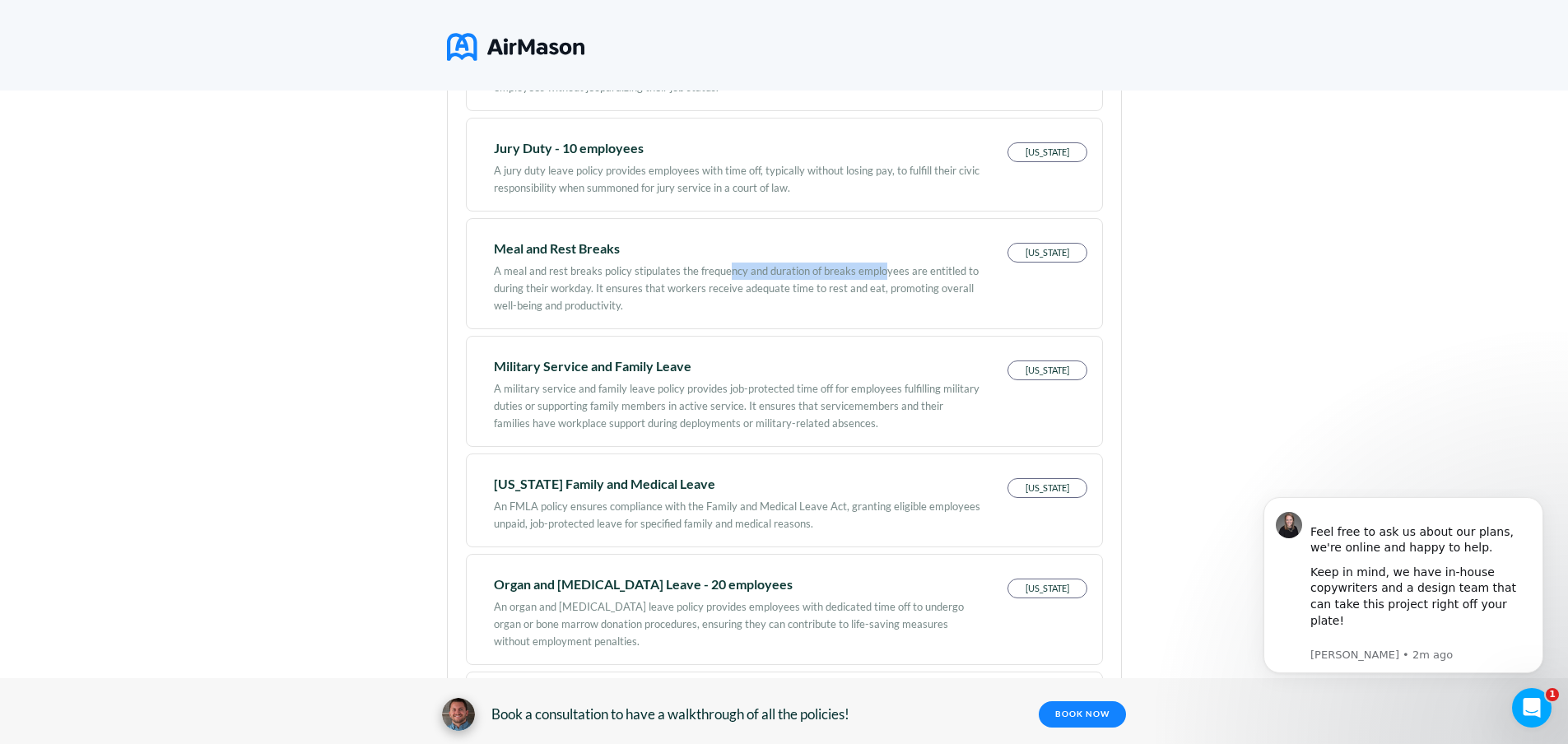
drag, startPoint x: 735, startPoint y: 276, endPoint x: 892, endPoint y: 280, distance: 157.1
click at [889, 278] on div "A meal and rest breaks policy stipulates the frequency and duration of breaks e…" at bounding box center [737, 284] width 486 height 61
click at [892, 280] on div "A meal and rest breaks policy stipulates the frequency and duration of breaks e…" at bounding box center [737, 284] width 486 height 61
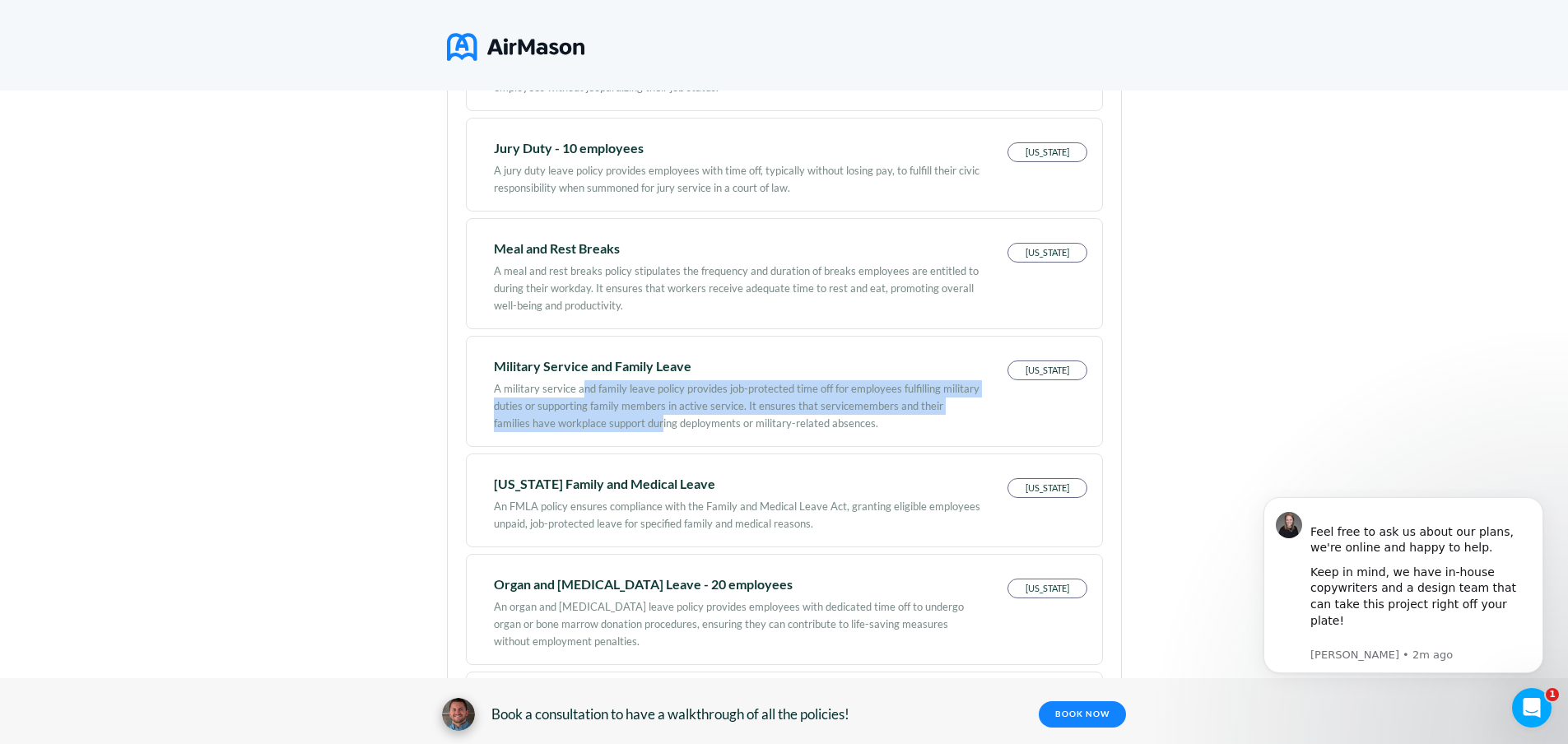
drag, startPoint x: 613, startPoint y: 375, endPoint x: 630, endPoint y: 415, distance: 43.5
click at [630, 415] on div "A military service and family leave policy provides job-protected time off for …" at bounding box center [737, 402] width 486 height 61
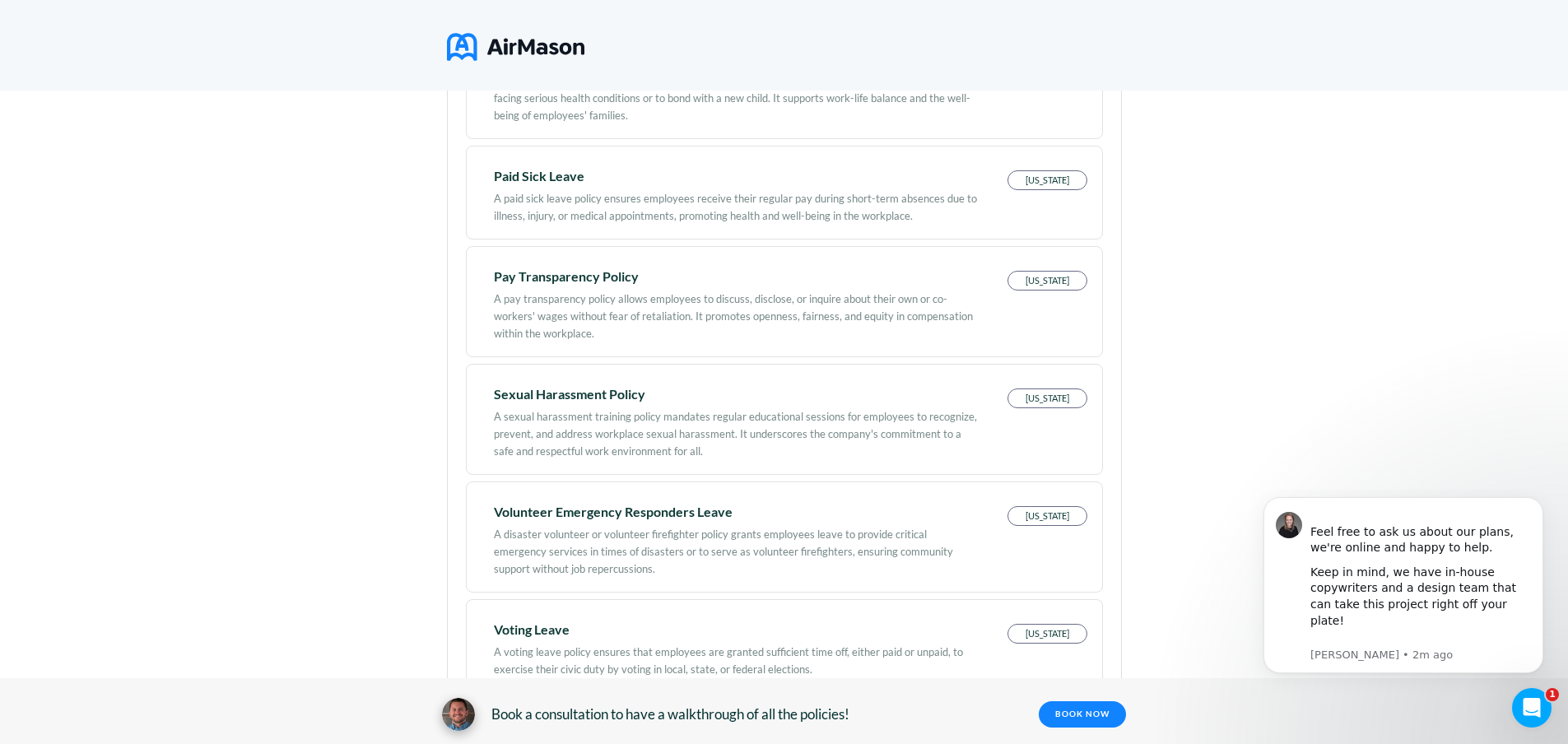
scroll to position [2468, 0]
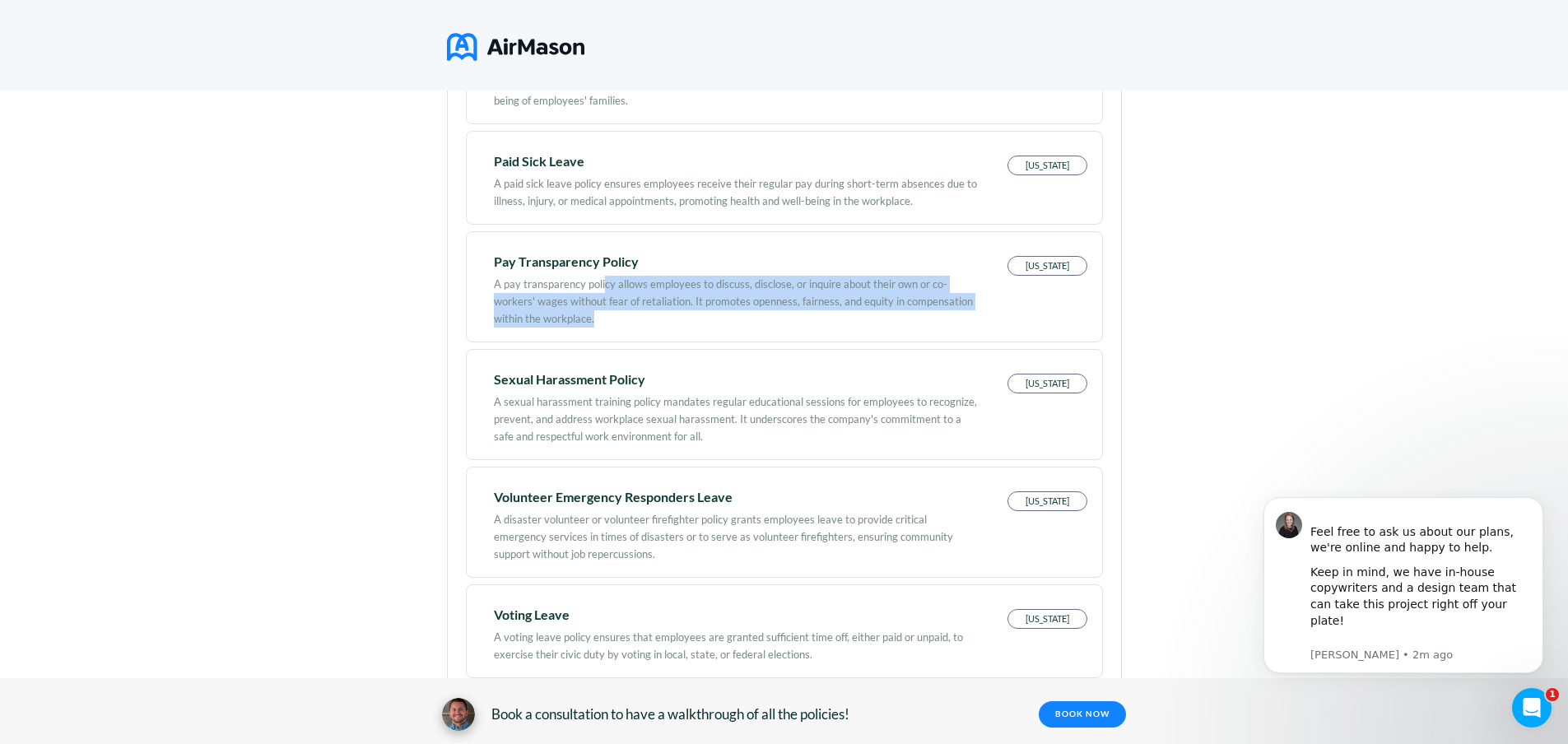
drag, startPoint x: 610, startPoint y: 277, endPoint x: 709, endPoint y: 321, distance: 108.3
click at [709, 321] on div "A pay transparency policy allows employees to discuss, disclose, or inquire abo…" at bounding box center [737, 298] width 486 height 61
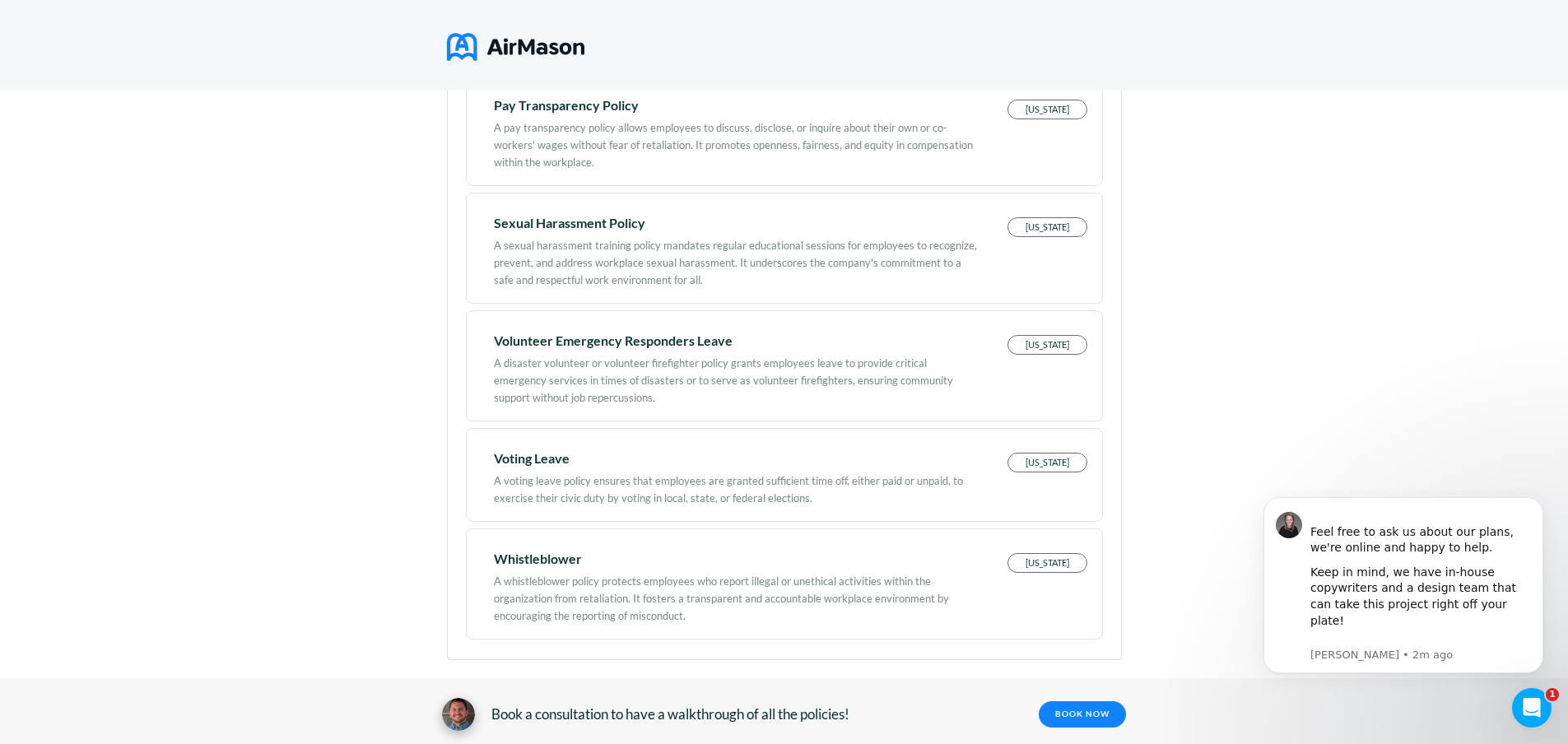
scroll to position [2639, 0]
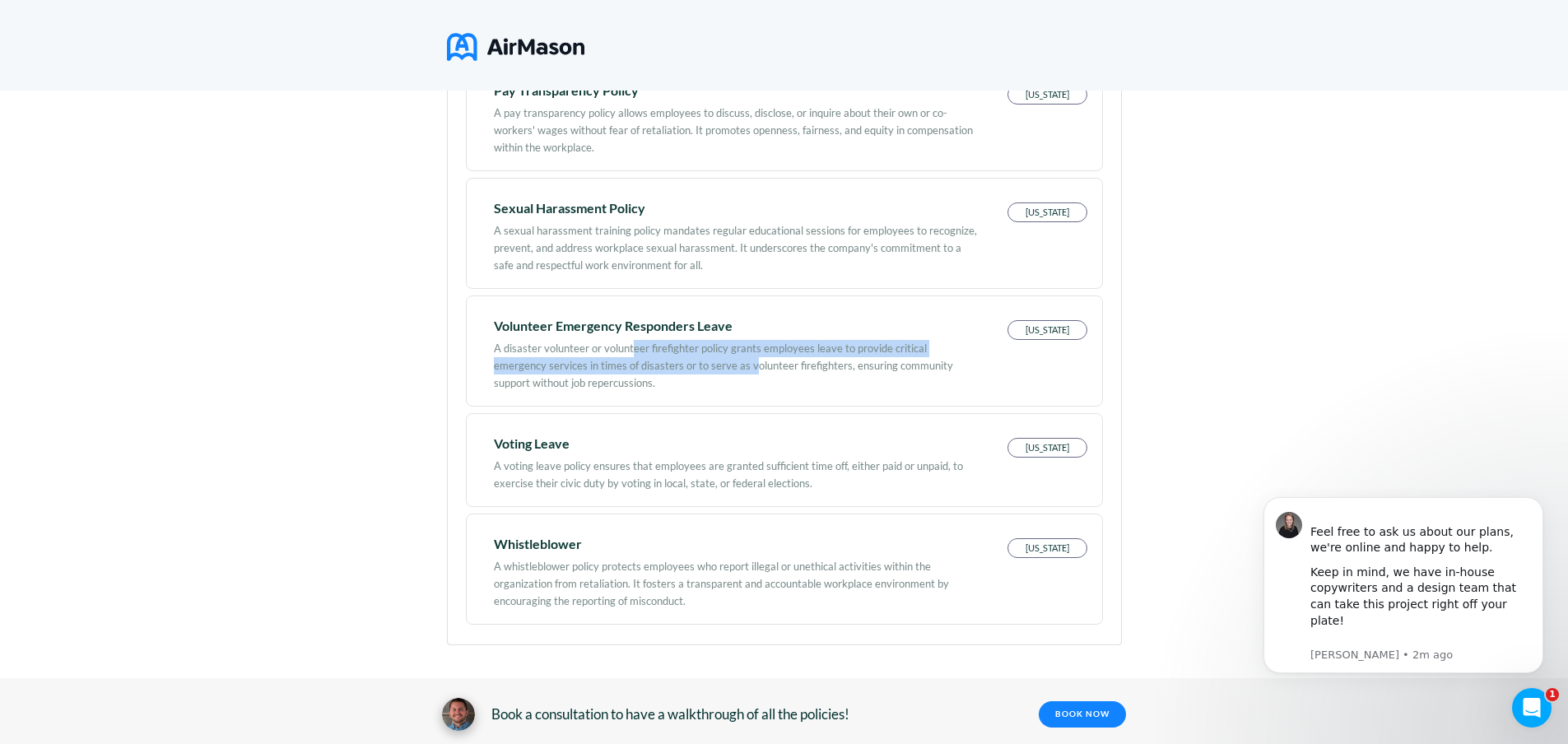
drag, startPoint x: 638, startPoint y: 345, endPoint x: 702, endPoint y: 374, distance: 70.3
click at [702, 374] on div "A disaster volunteer or volunteer firefighter policy grants employees leave to …" at bounding box center [737, 361] width 486 height 61
click at [695, 388] on div "A disaster volunteer or volunteer firefighter policy grants employees leave to …" at bounding box center [737, 361] width 486 height 61
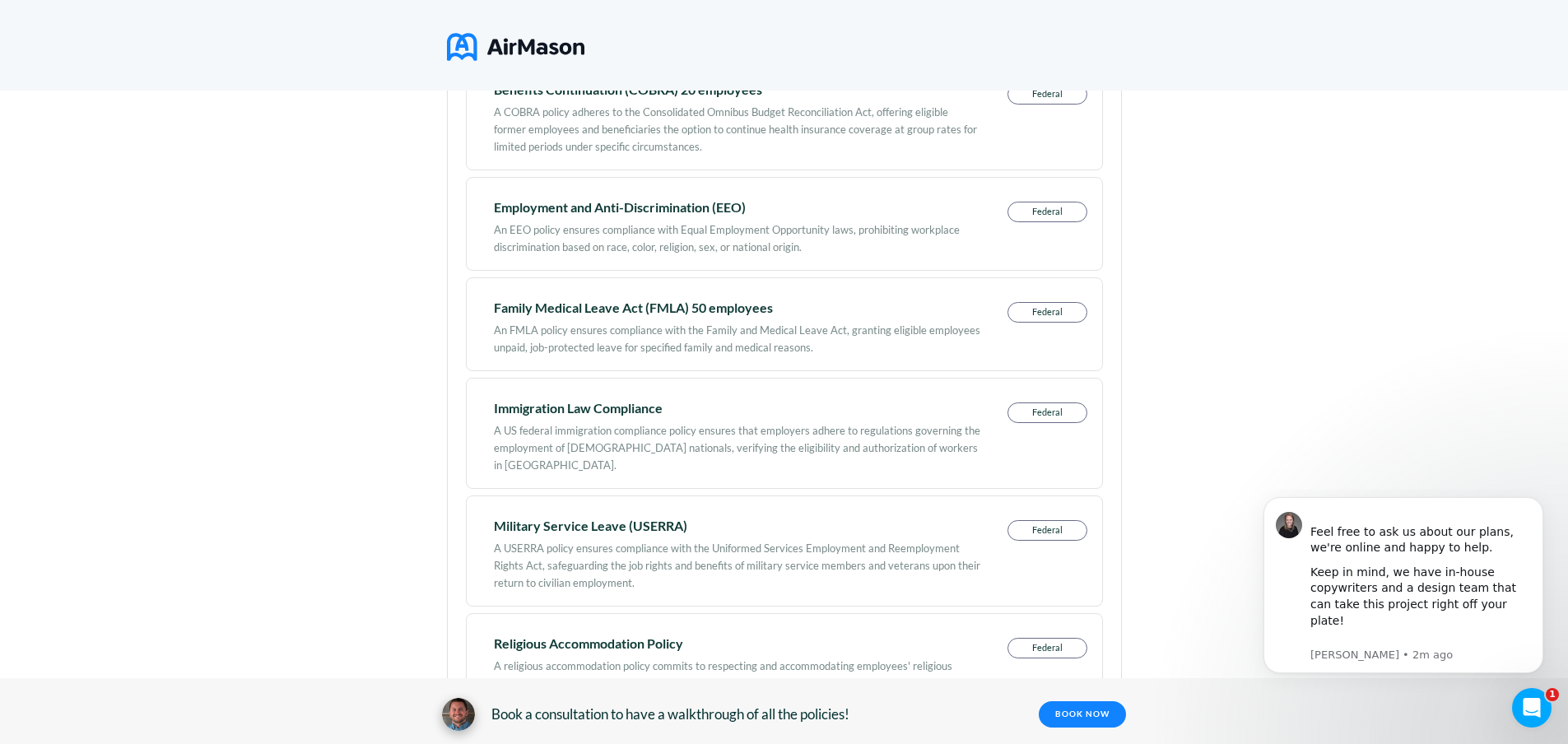
scroll to position [582, 0]
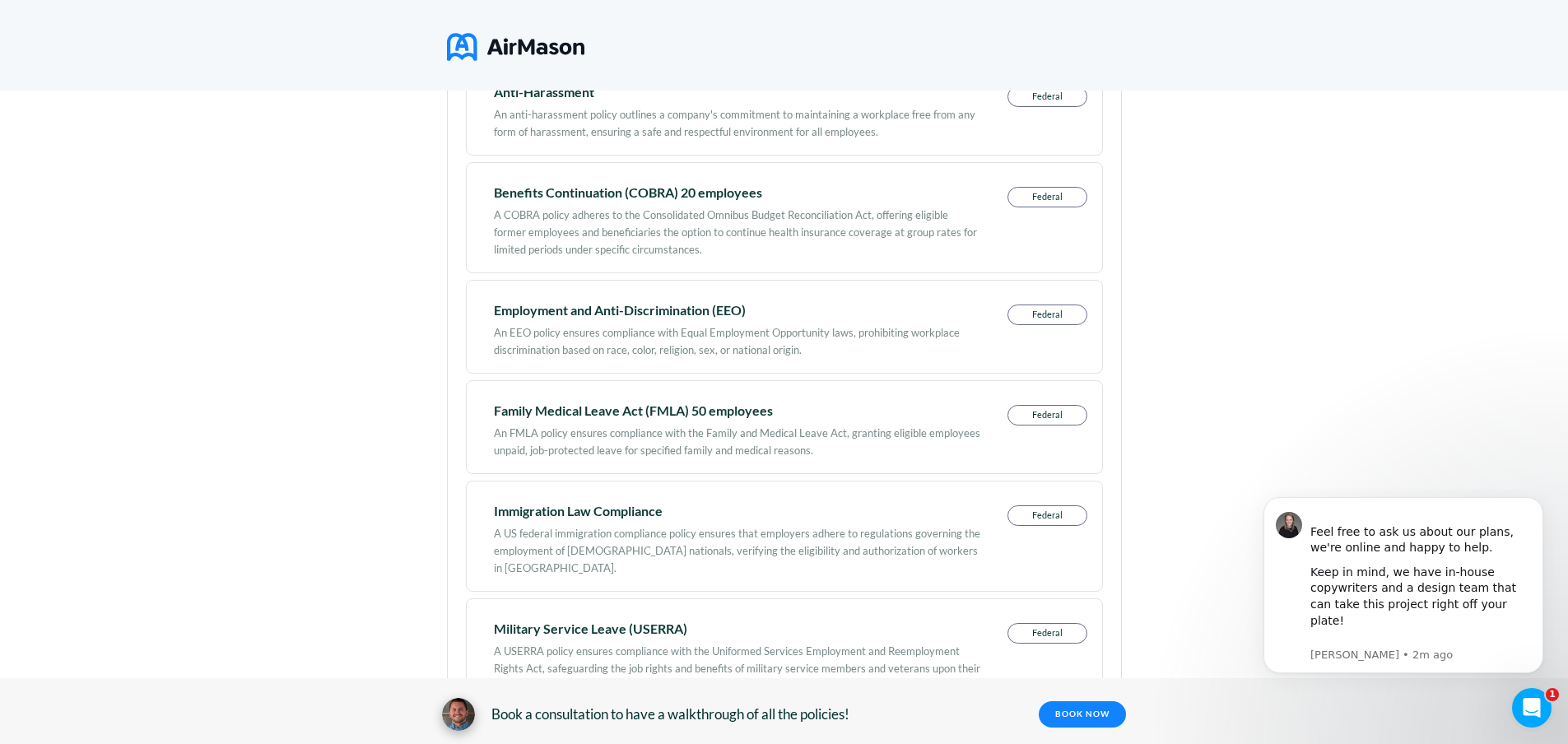
click at [862, 412] on div "Family Medical Leave Act (FMLA) 50 employees" at bounding box center [737, 411] width 486 height 12
click at [707, 417] on div "Family Medical Leave Act (FMLA) 50 employees" at bounding box center [737, 411] width 486 height 12
click at [1061, 418] on p "Federal" at bounding box center [1047, 415] width 78 height 19
click at [776, 422] on div "An FMLA policy ensures compliance with the Family and Medical Leave Act, granti…" at bounding box center [737, 437] width 486 height 43
click at [769, 427] on div "An FMLA policy ensures compliance with the Family and Medical Leave Act, granti…" at bounding box center [737, 437] width 486 height 43
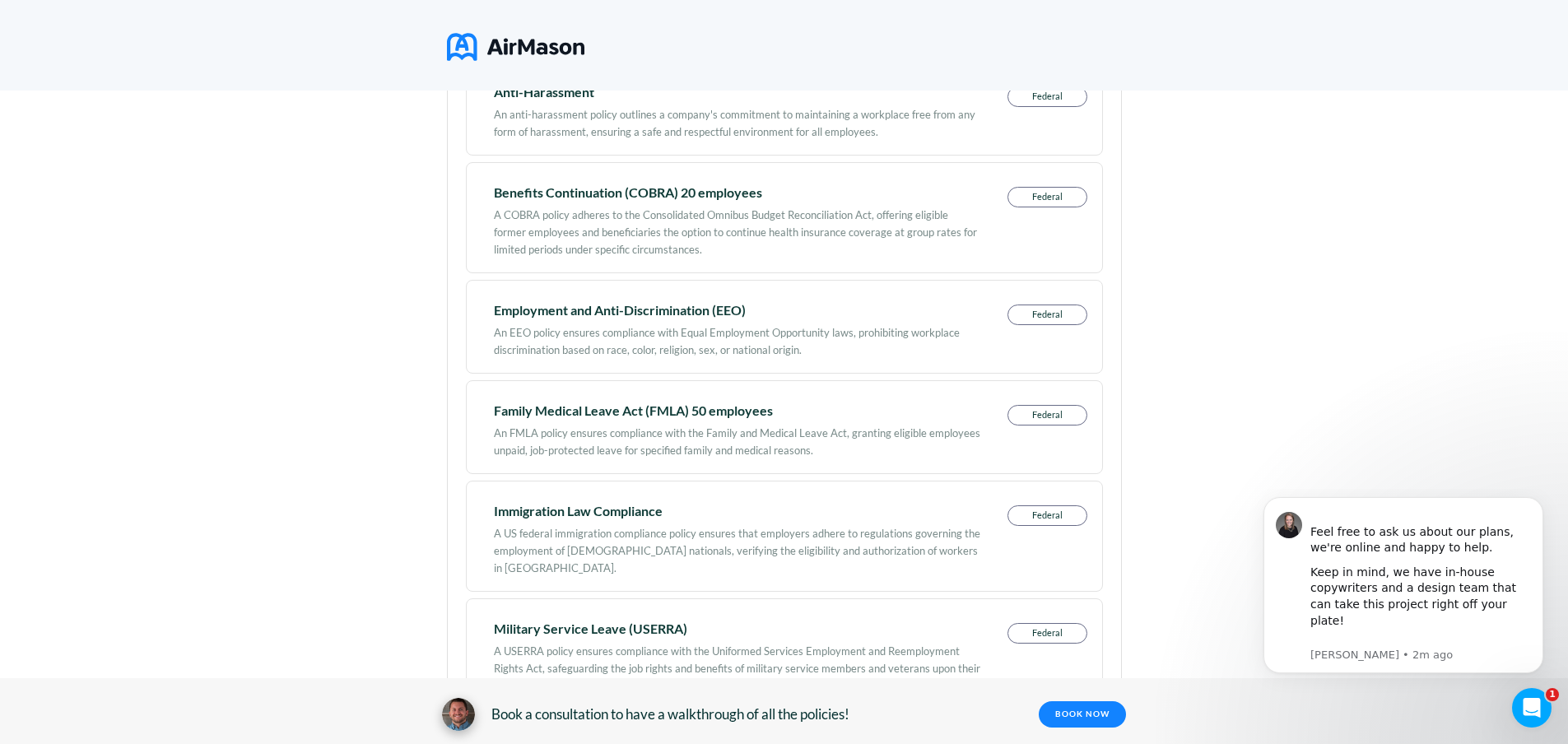
click at [704, 424] on div "An FMLA policy ensures compliance with the Family and Medical Leave Act, granti…" at bounding box center [737, 437] width 486 height 43
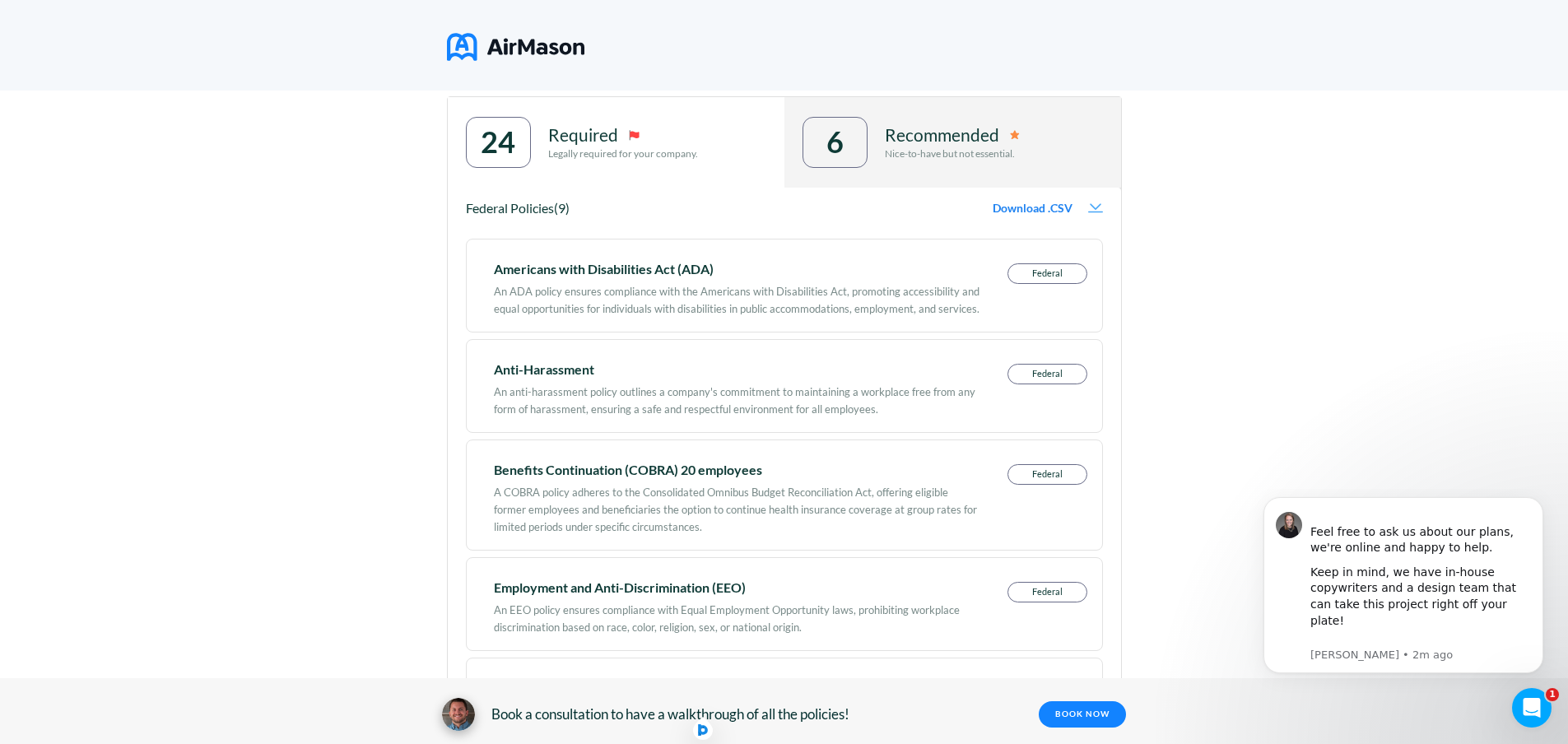
scroll to position [0, 0]
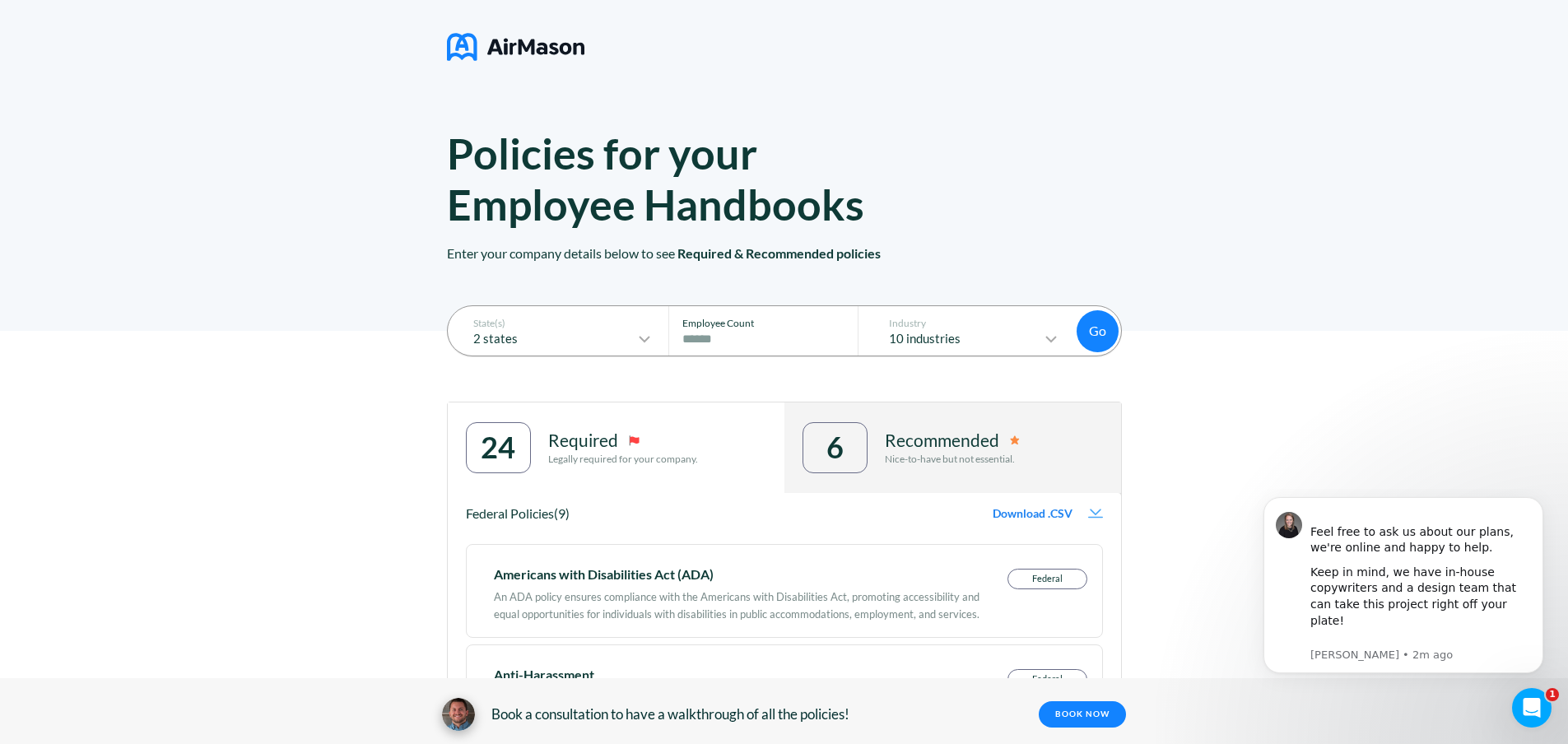
drag, startPoint x: 722, startPoint y: 344, endPoint x: 687, endPoint y: 349, distance: 35.4
click at [687, 349] on div "Employee Count # of Employees ****" at bounding box center [763, 331] width 191 height 50
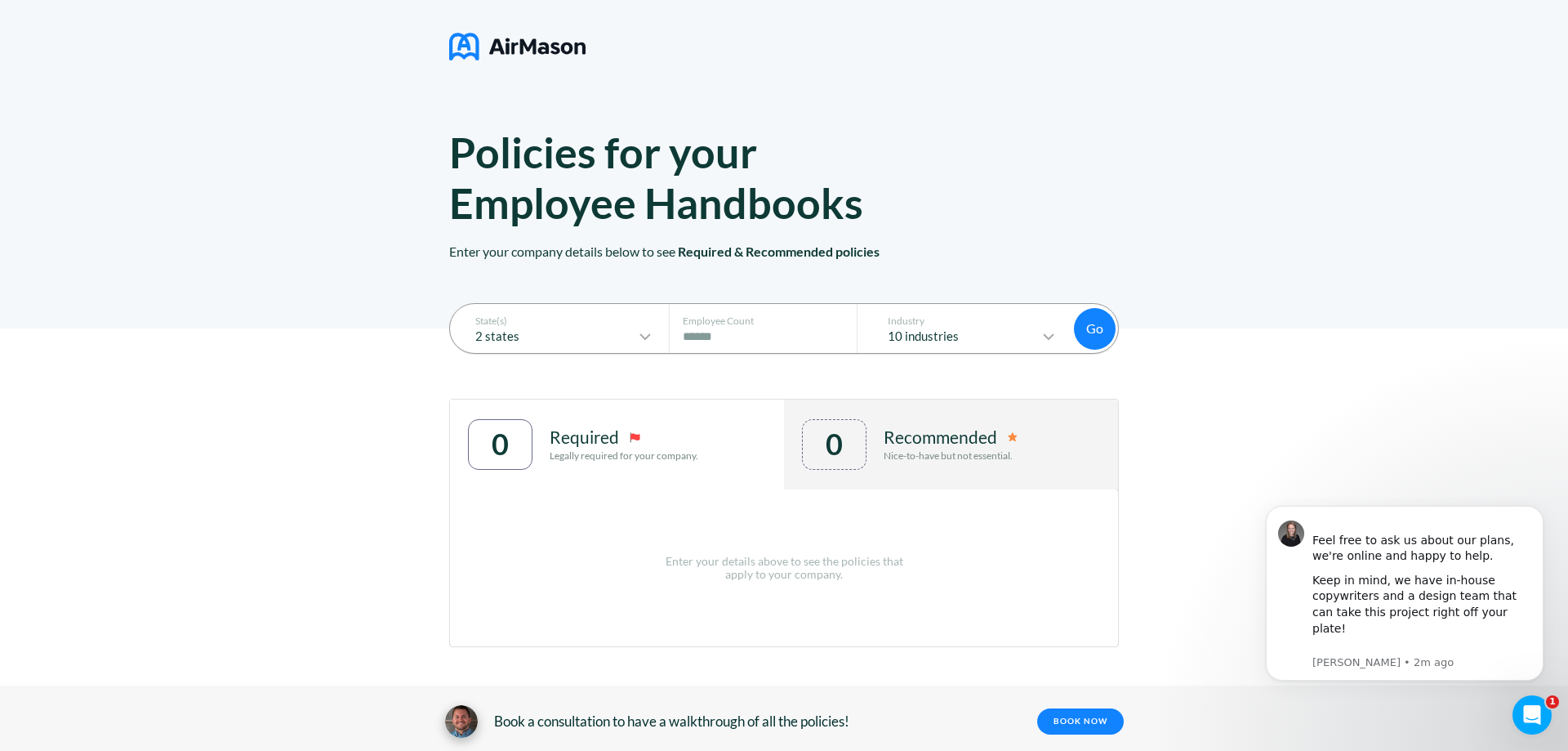
type input "**"
click at [908, 439] on p "Recommended" at bounding box center [940, 438] width 113 height 20
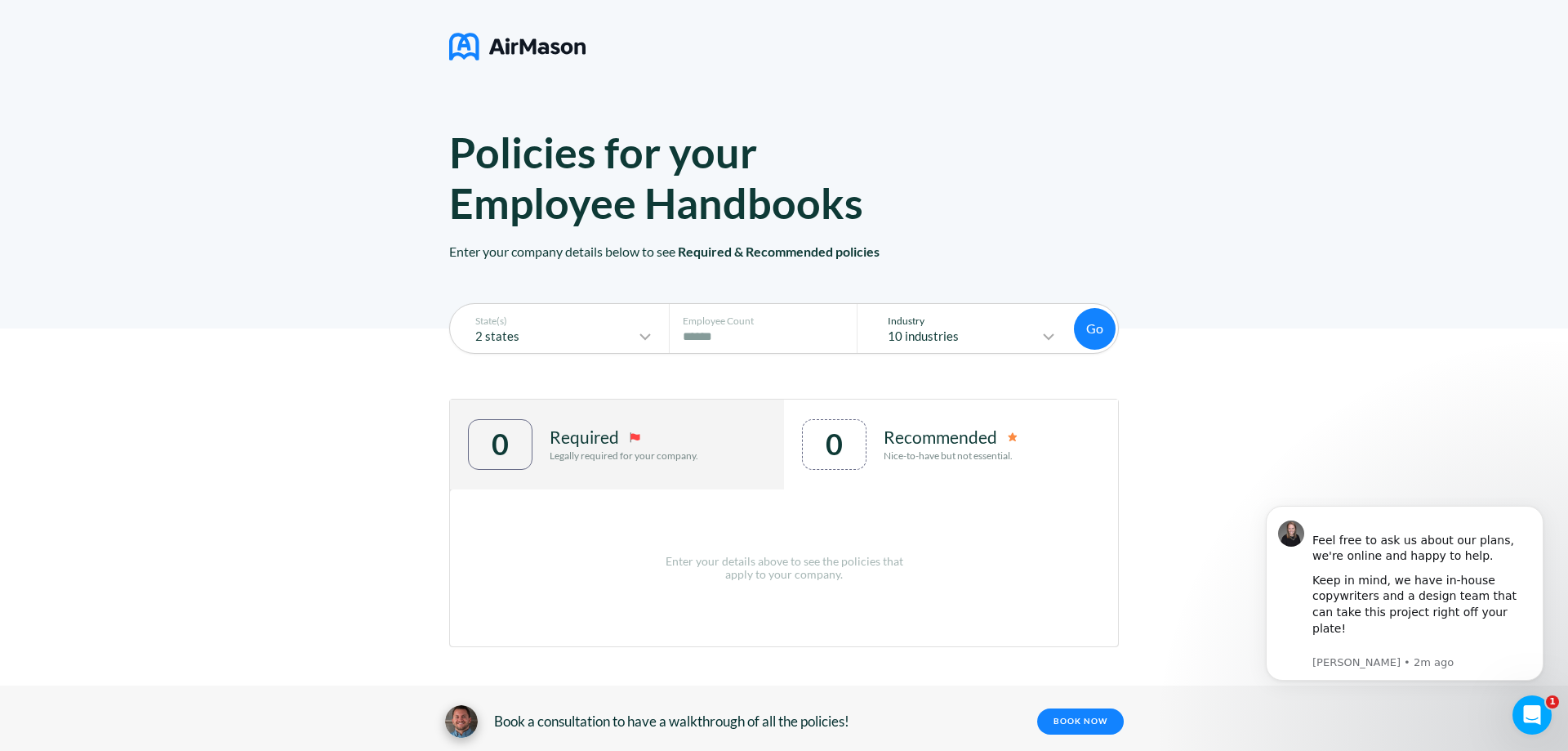
click at [969, 335] on p "10 industries" at bounding box center [955, 336] width 167 height 14
click at [1086, 325] on button "Go" at bounding box center [1095, 329] width 41 height 41
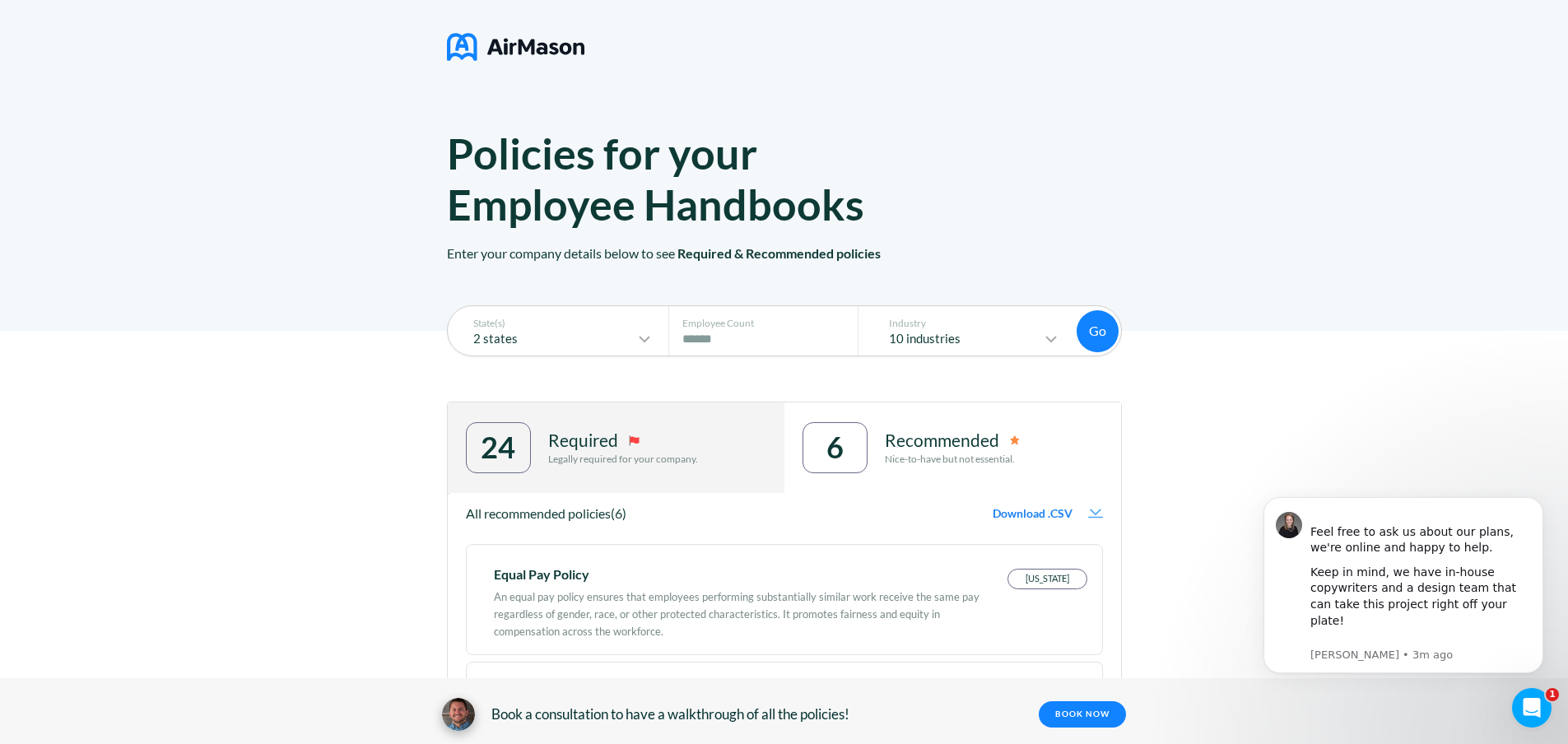
click at [931, 453] on p "Nice-to-have but not essential." at bounding box center [953, 459] width 135 height 12
click at [948, 434] on p "Recommended" at bounding box center [942, 440] width 114 height 20
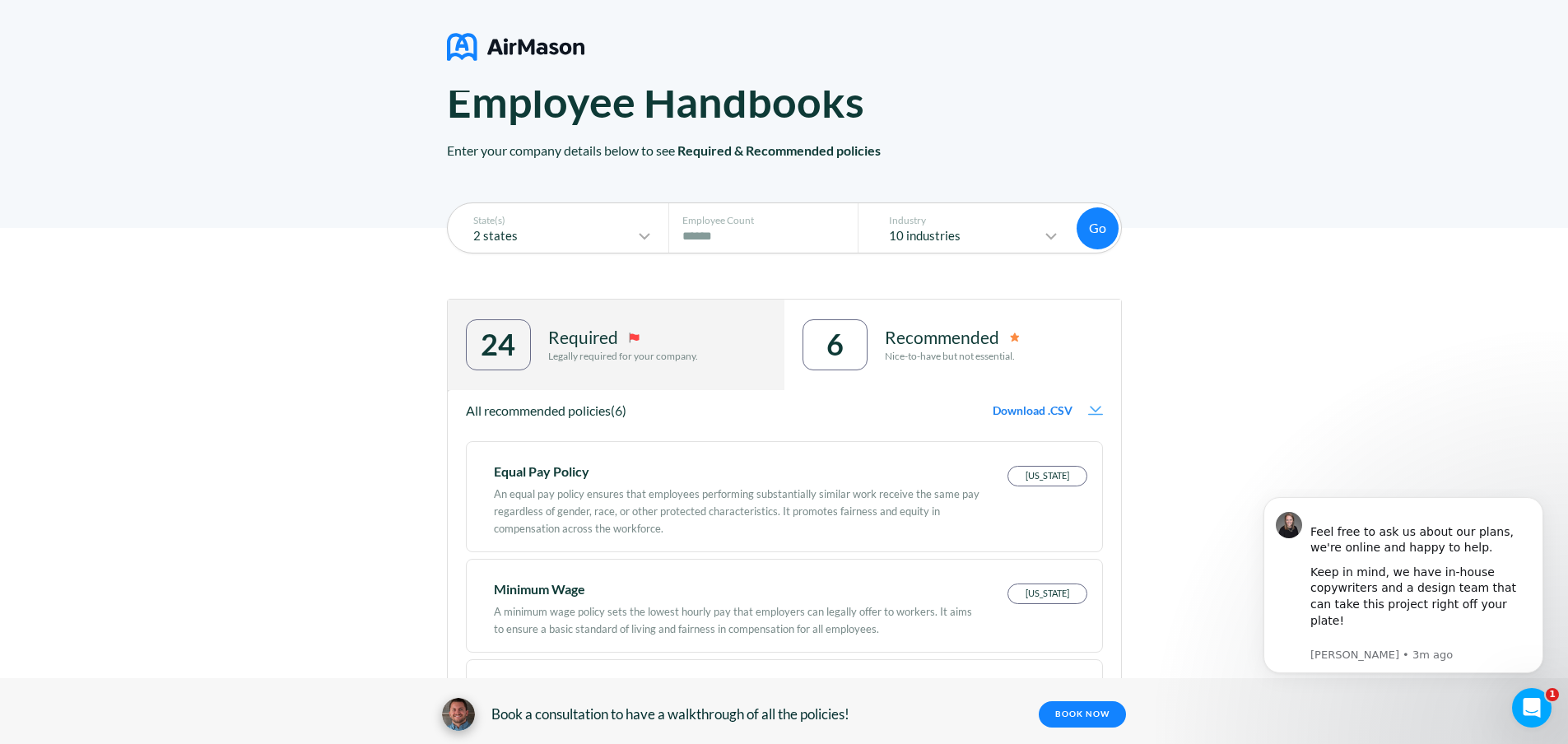
scroll to position [8, 0]
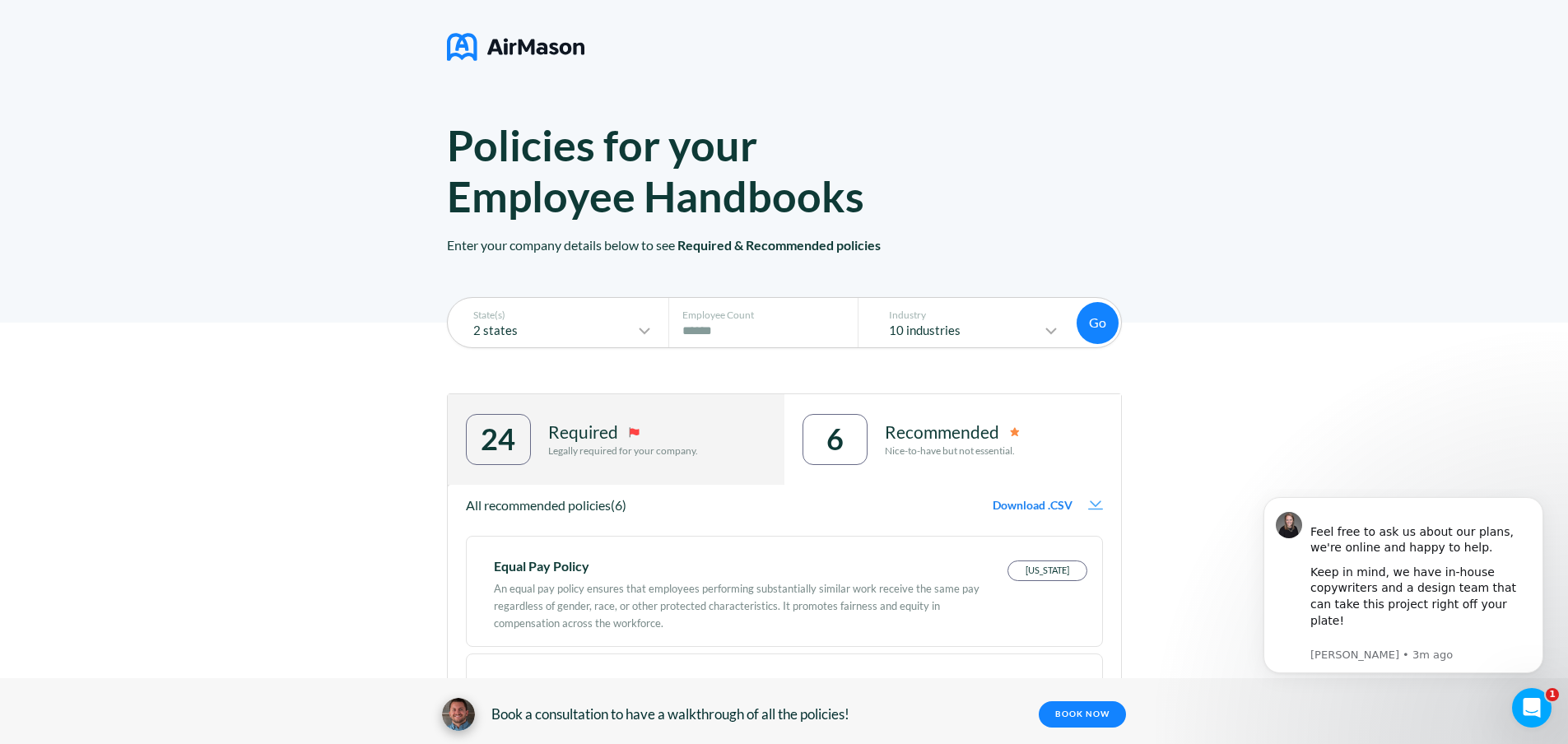
click at [692, 447] on p "Legally required for your company." at bounding box center [622, 451] width 150 height 12
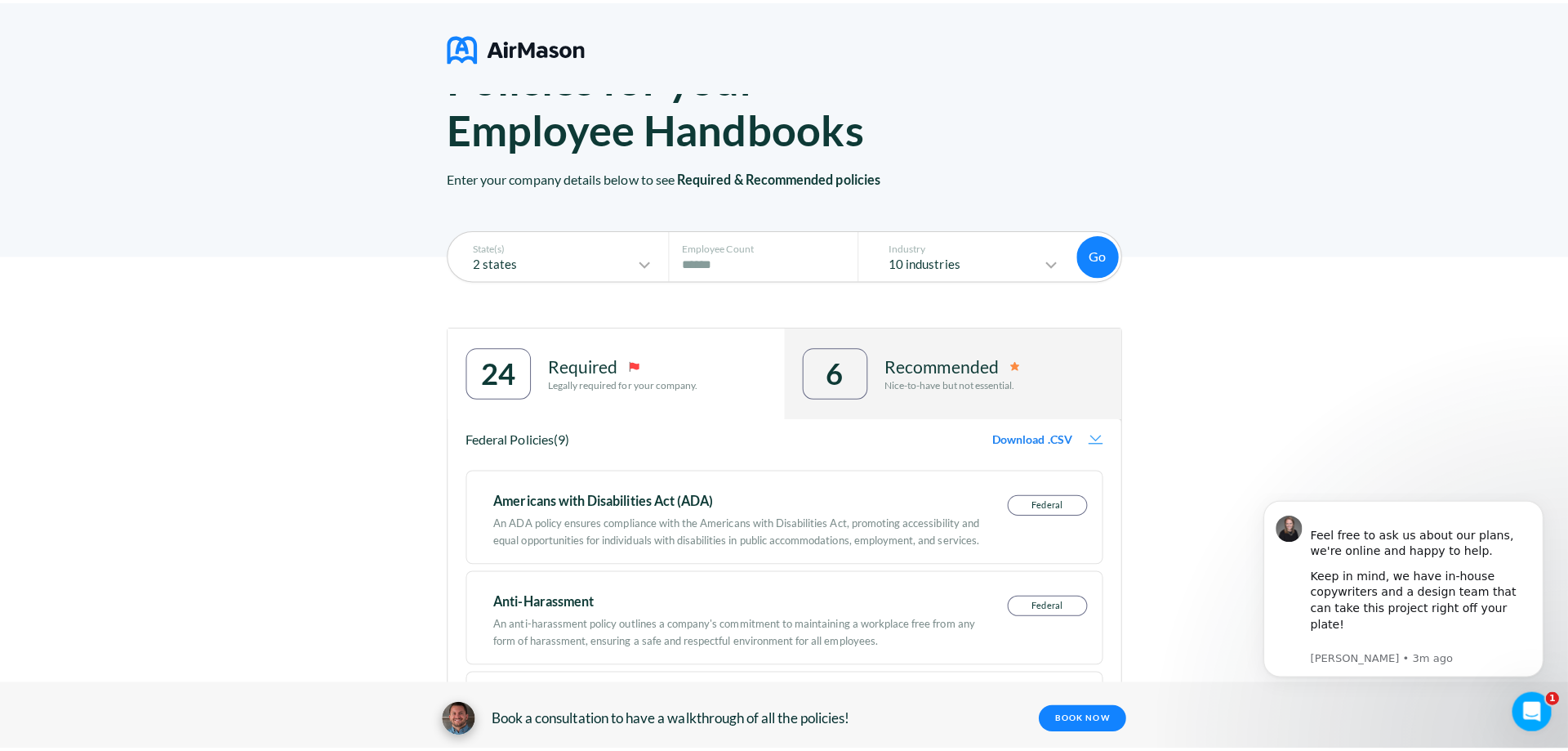
scroll to position [0, 0]
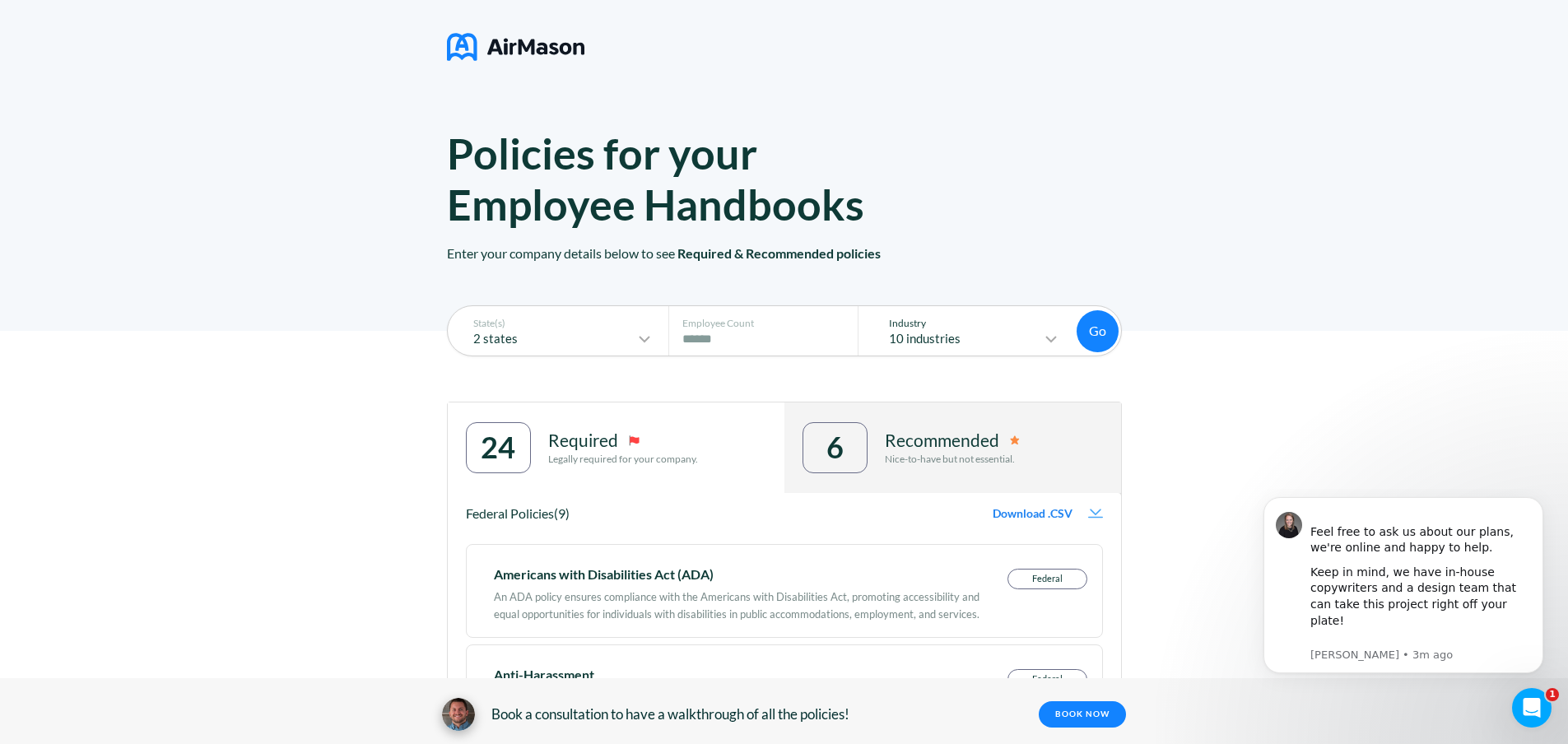
click at [1051, 334] on icon at bounding box center [1051, 339] width 20 height 20
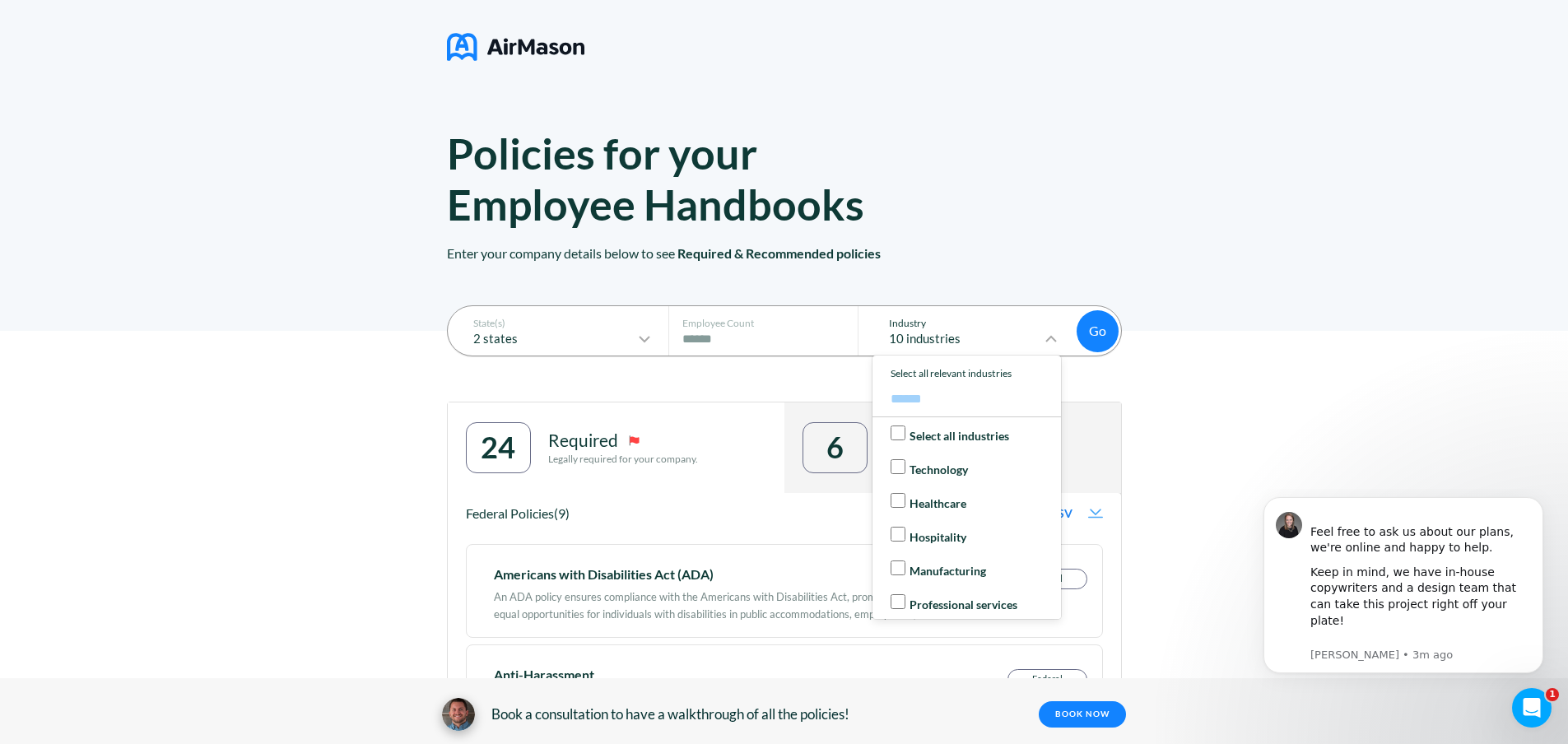
click at [947, 508] on p "Healthcare" at bounding box center [937, 503] width 57 height 13
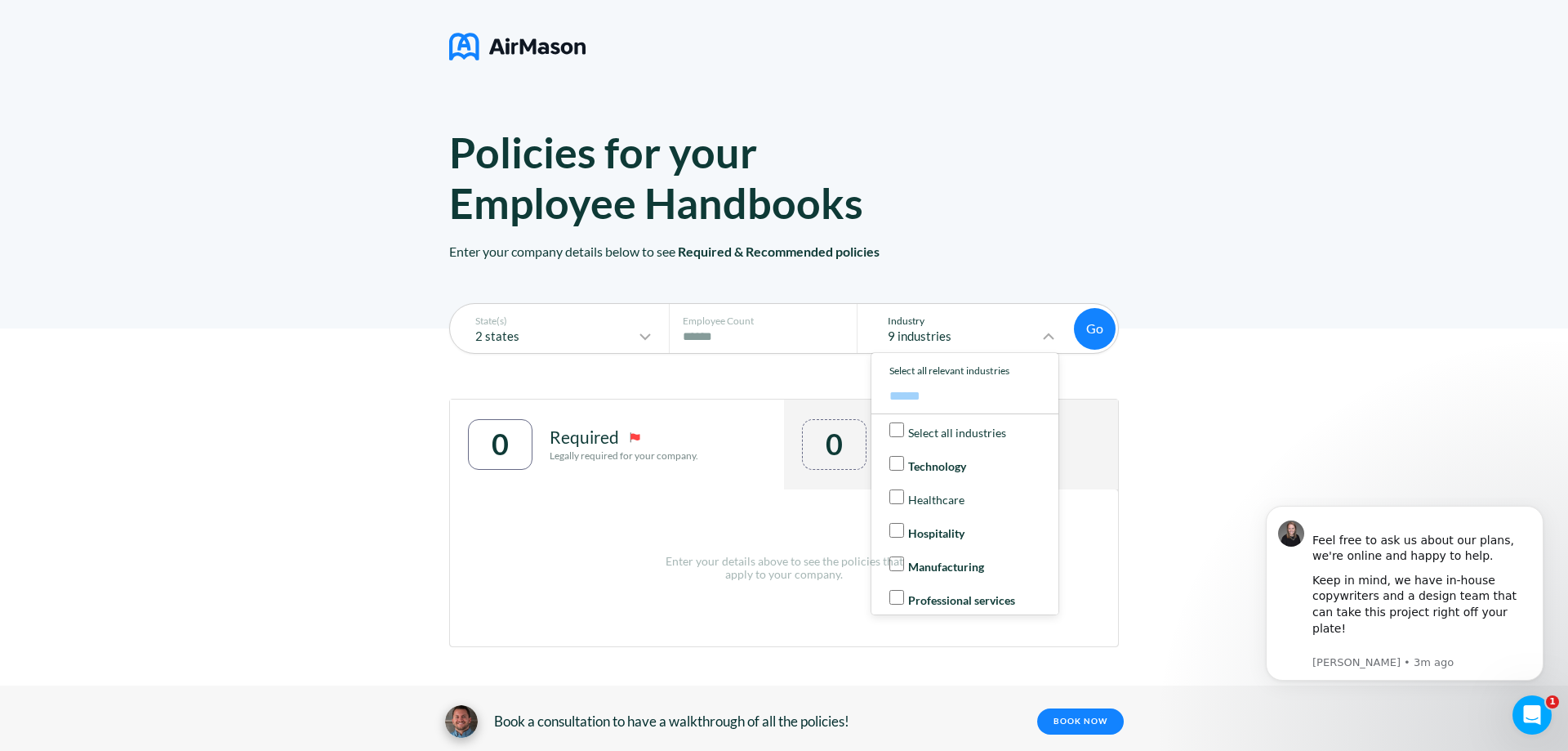
click at [941, 472] on p "Technology" at bounding box center [937, 466] width 58 height 13
click at [948, 545] on div "Non-profit" at bounding box center [969, 551] width 161 height 17
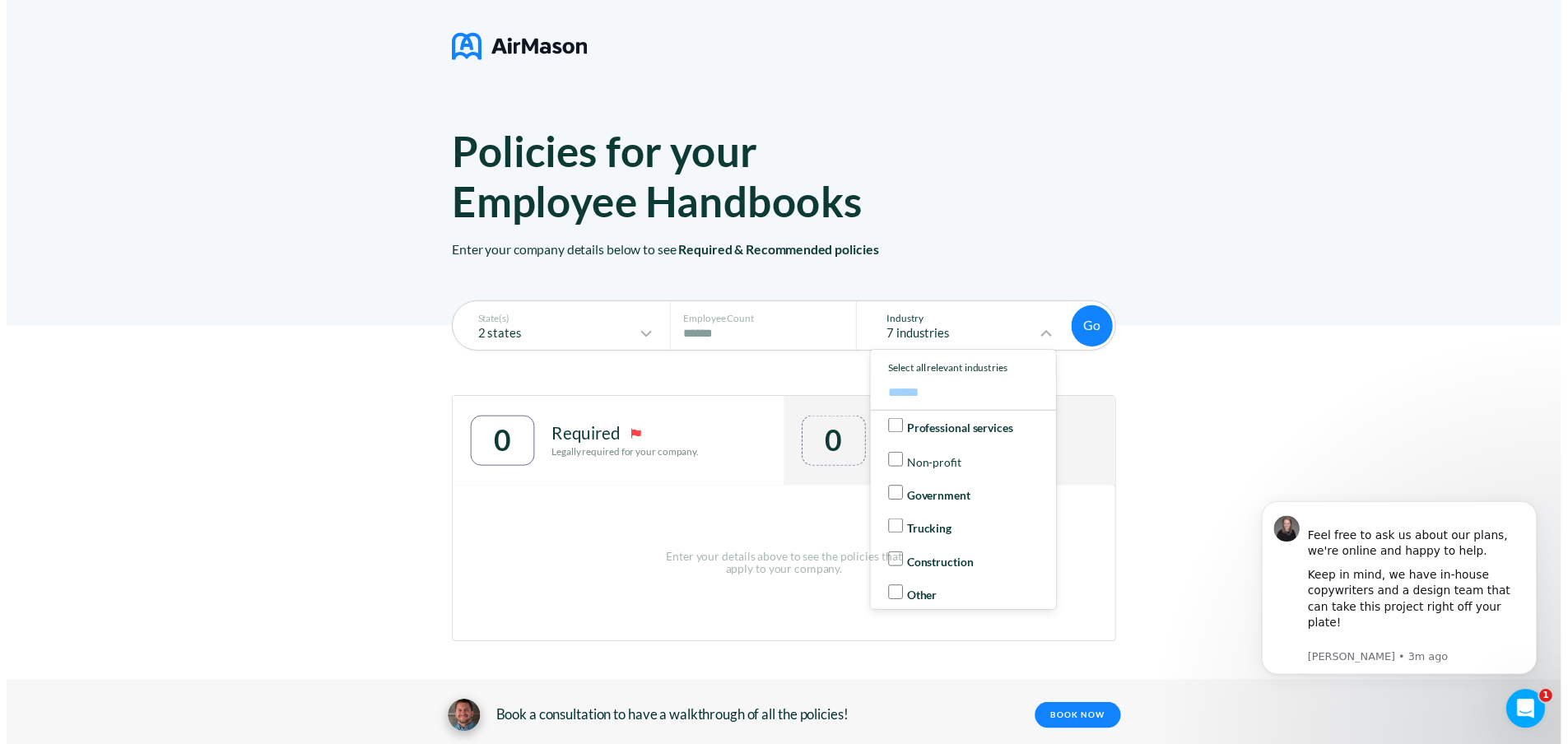
scroll to position [171, 0]
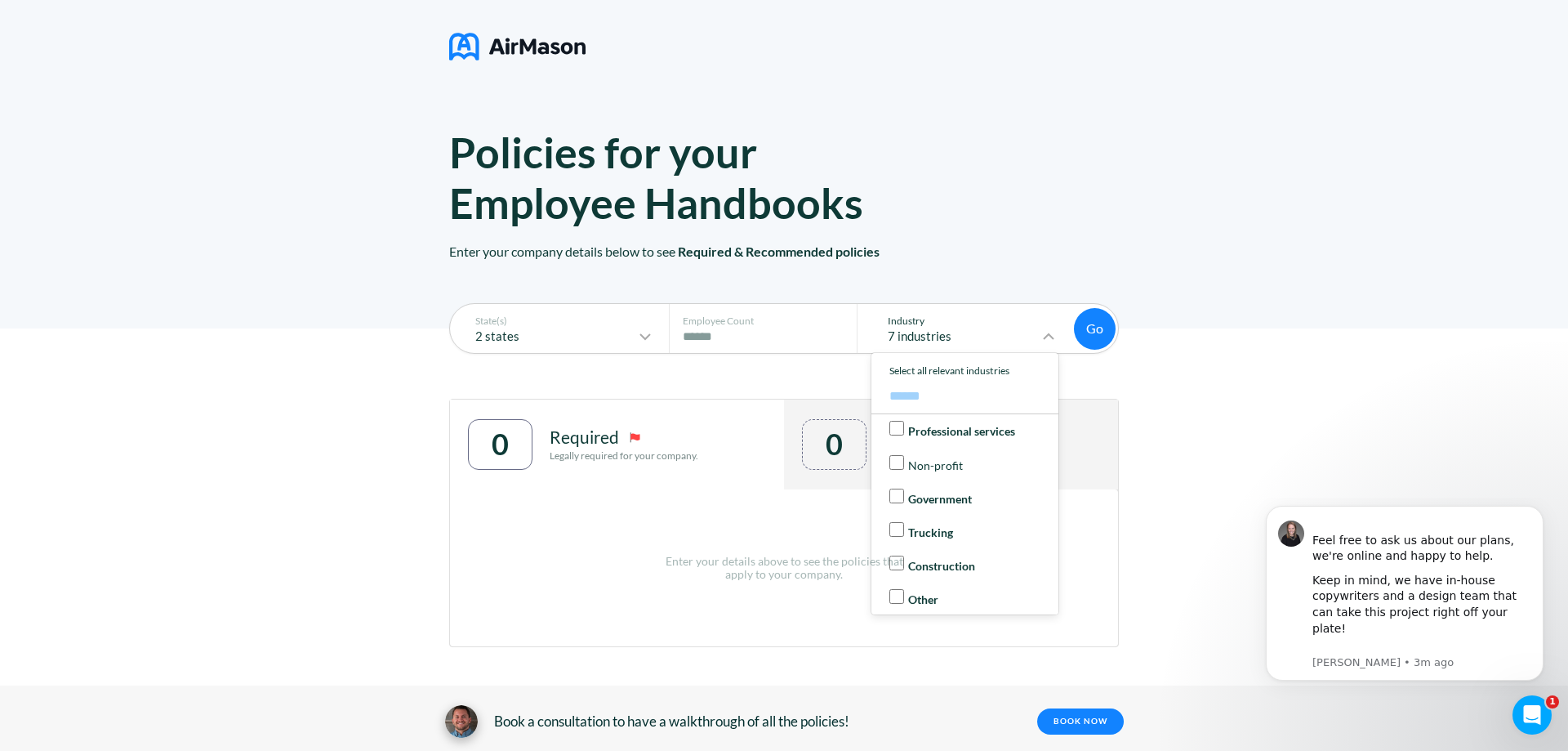
click at [949, 496] on p "Government" at bounding box center [940, 499] width 64 height 13
click at [939, 539] on label "Trucking" at bounding box center [970, 531] width 177 height 34
click at [946, 565] on p "Construction" at bounding box center [942, 566] width 67 height 13
click at [946, 564] on p "Construction" at bounding box center [942, 566] width 68 height 13
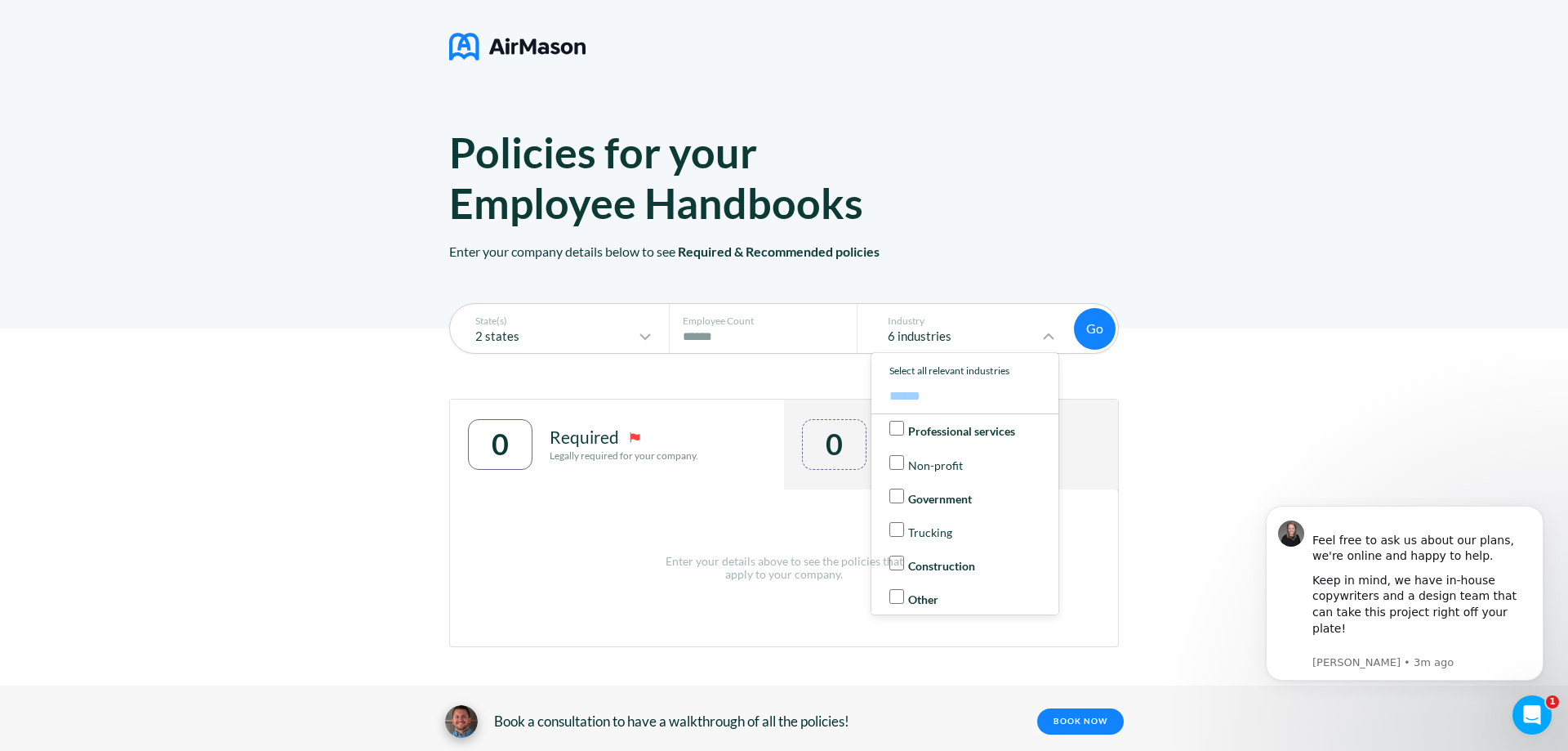
click at [1089, 328] on button "Go" at bounding box center [1095, 329] width 41 height 41
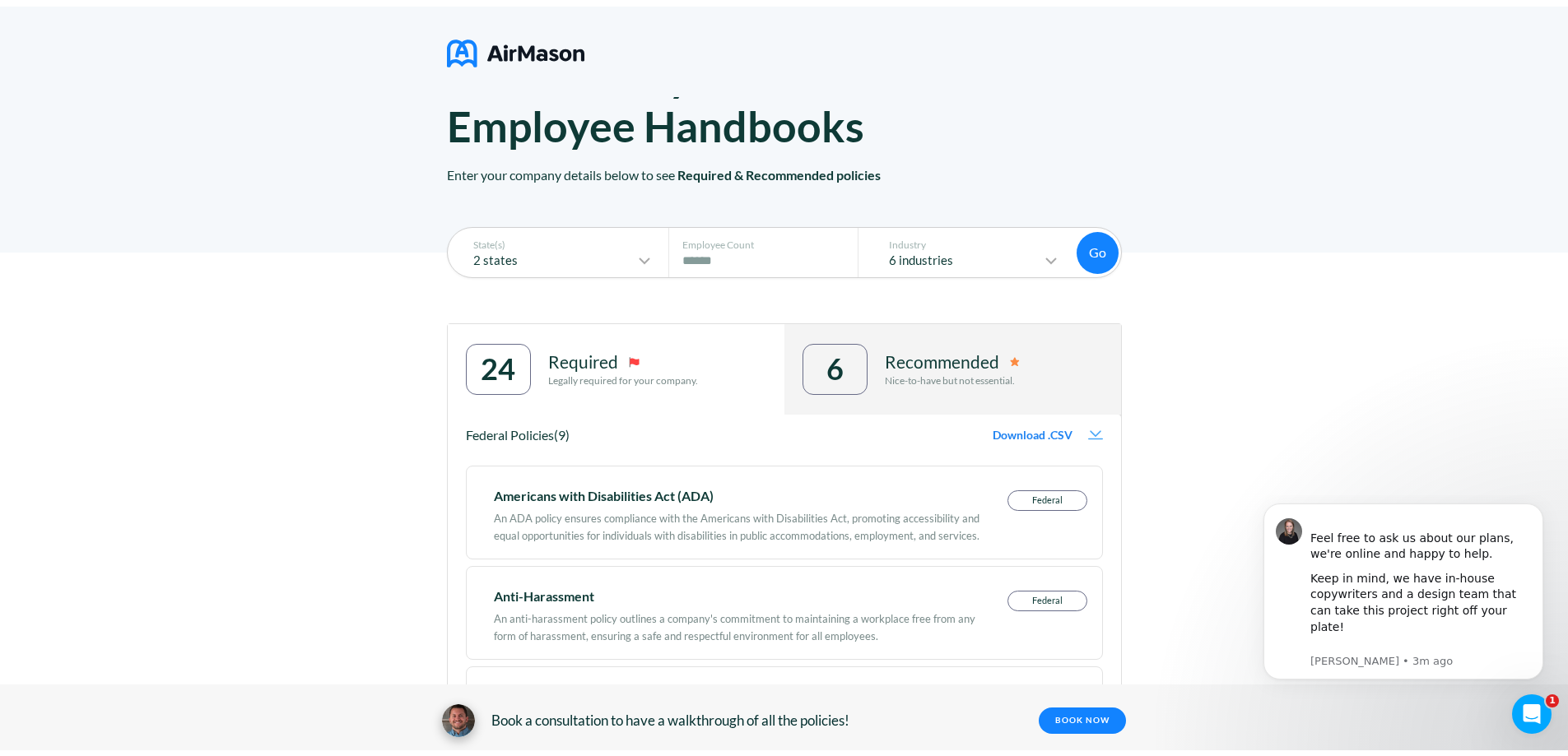
scroll to position [0, 0]
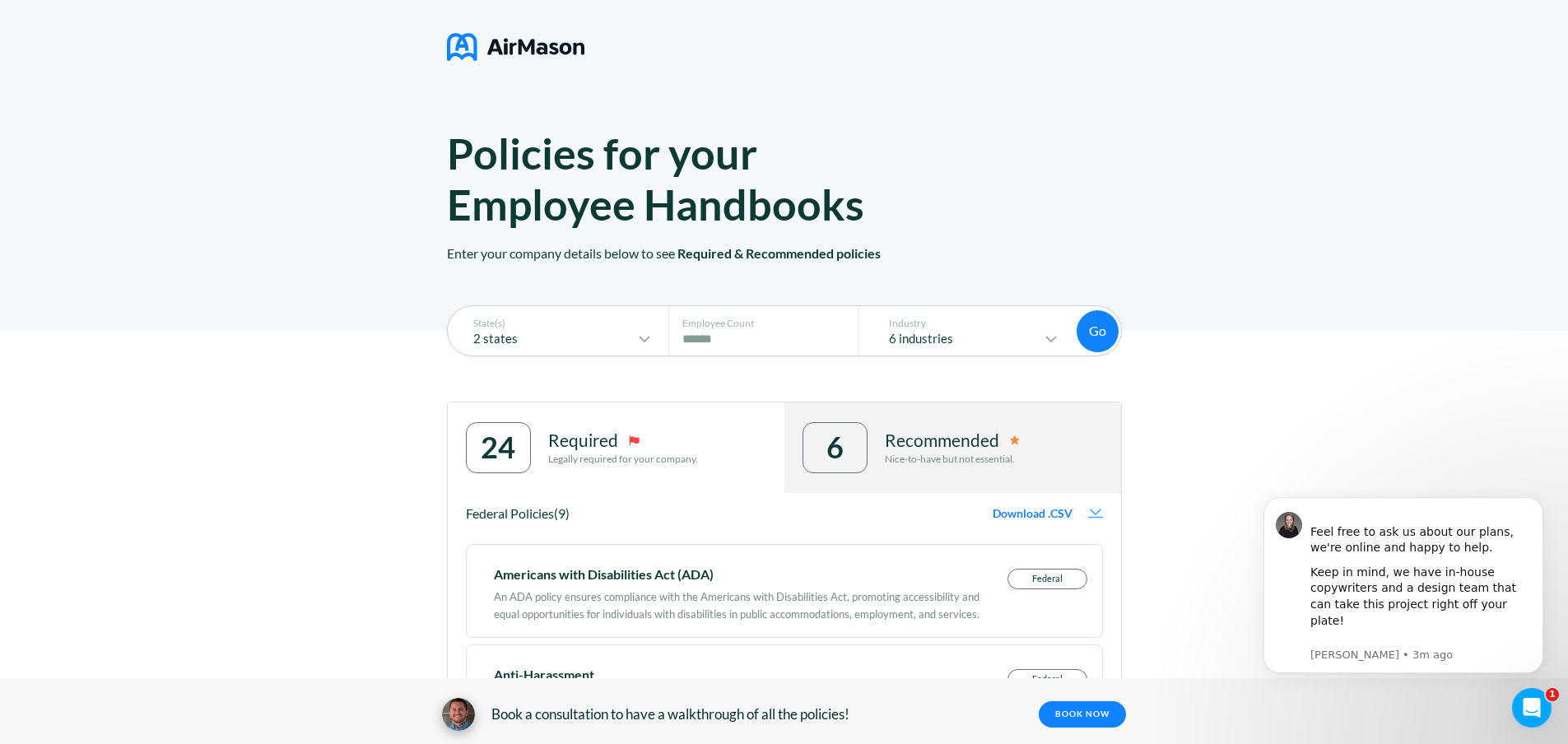
click at [500, 47] on img at bounding box center [515, 47] width 137 height 41
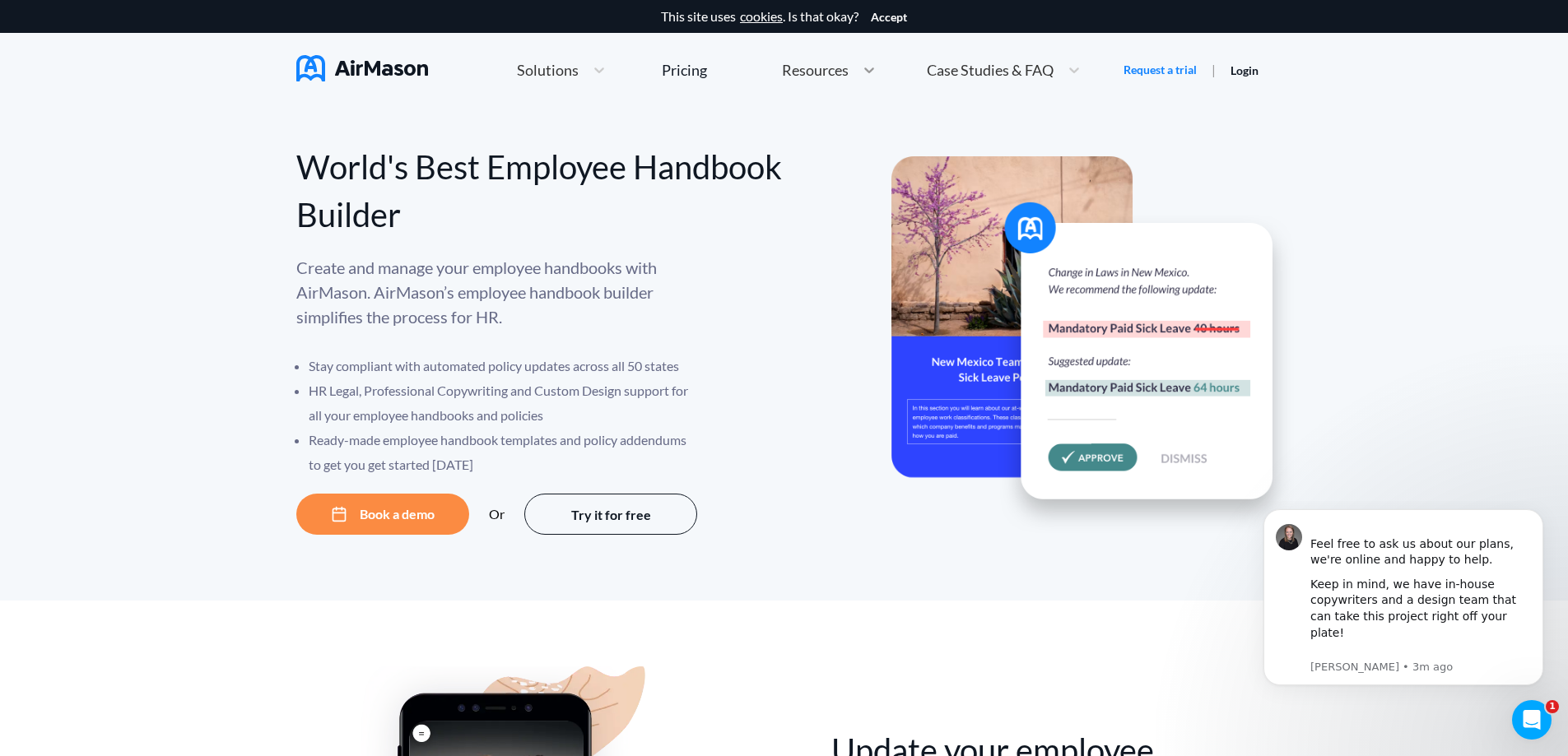
click at [864, 69] on icon at bounding box center [868, 69] width 17 height 17
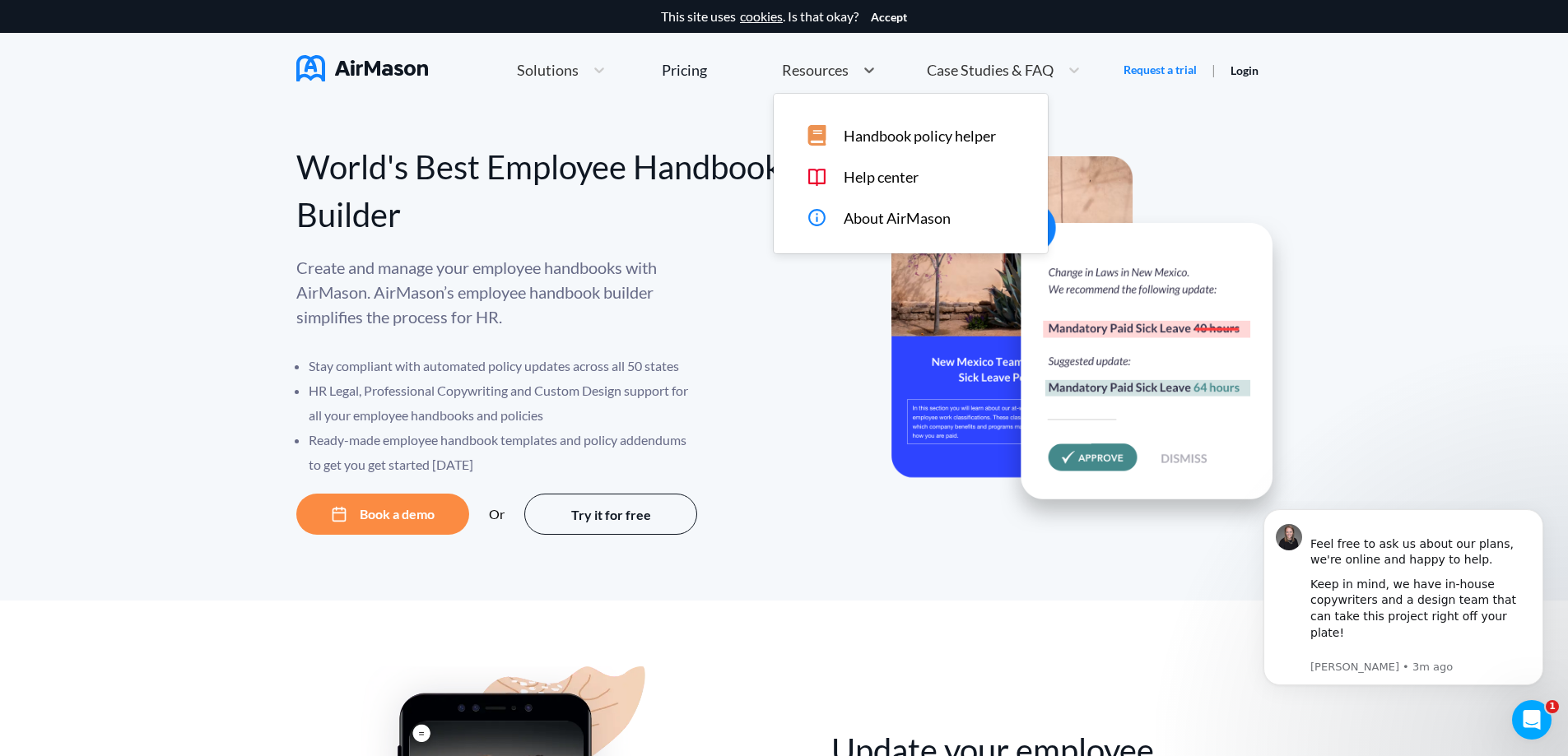
click at [899, 176] on span "Help center" at bounding box center [880, 177] width 74 height 17
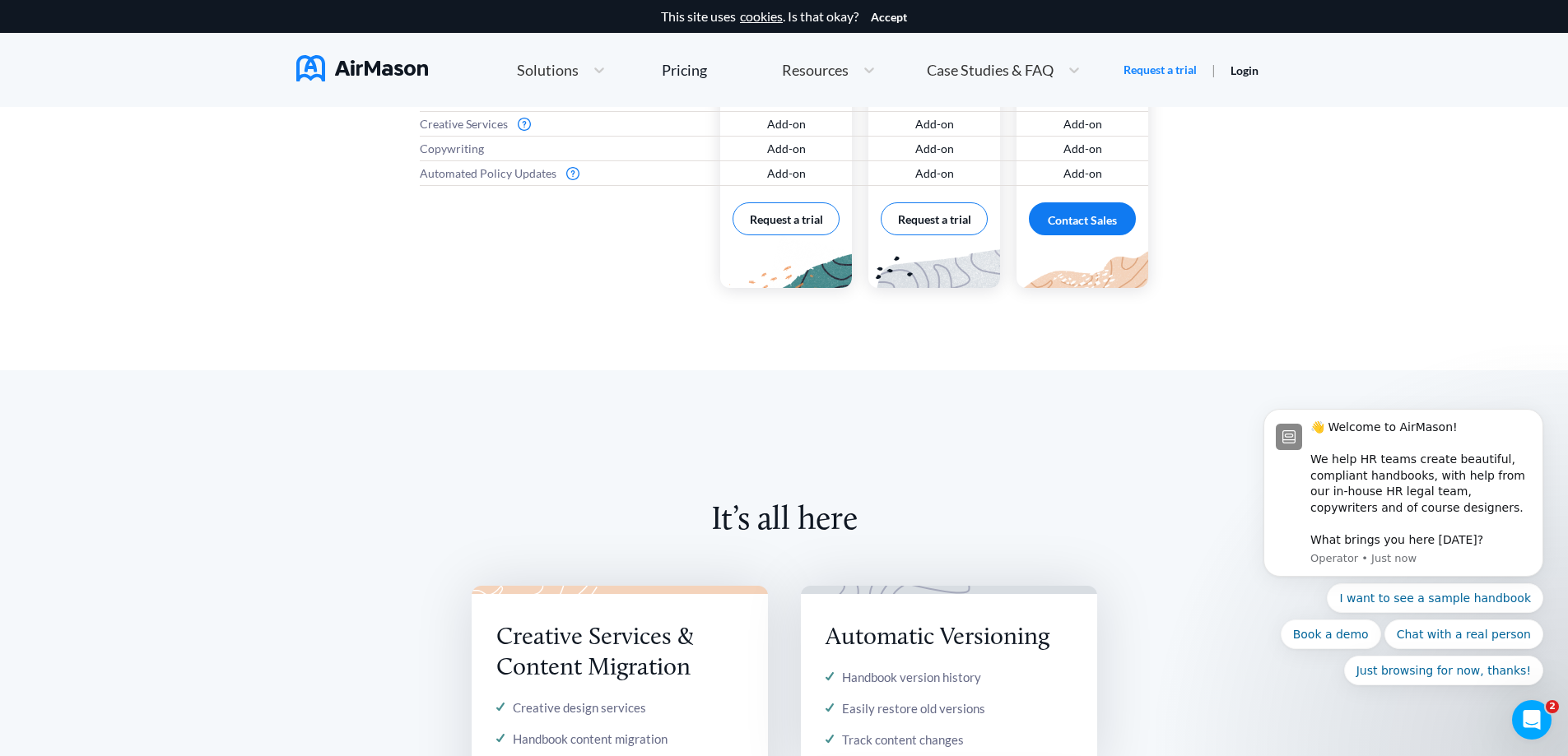
scroll to position [1225, 0]
